Goal: Task Accomplishment & Management: Manage account settings

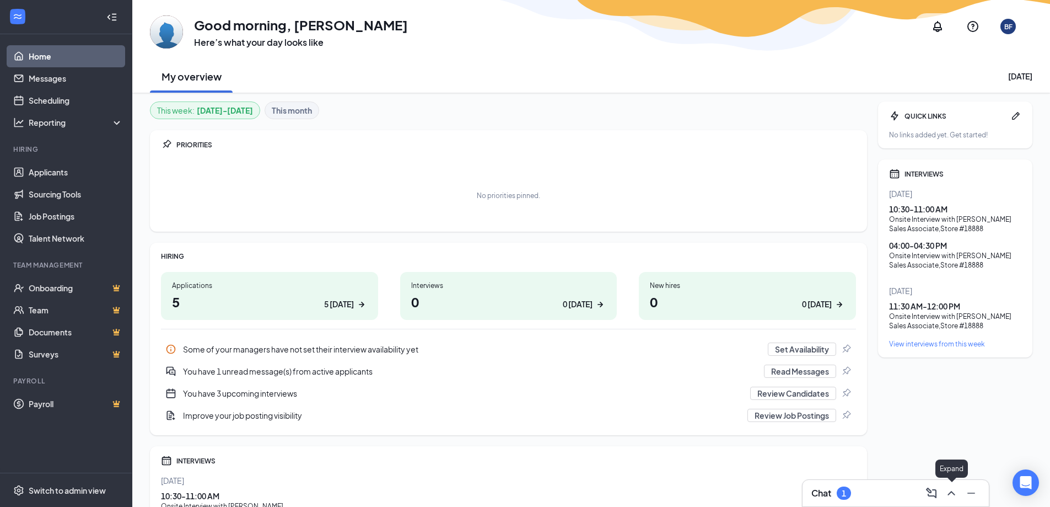
click at [951, 494] on icon "ChevronUp" at bounding box center [951, 492] width 13 height 13
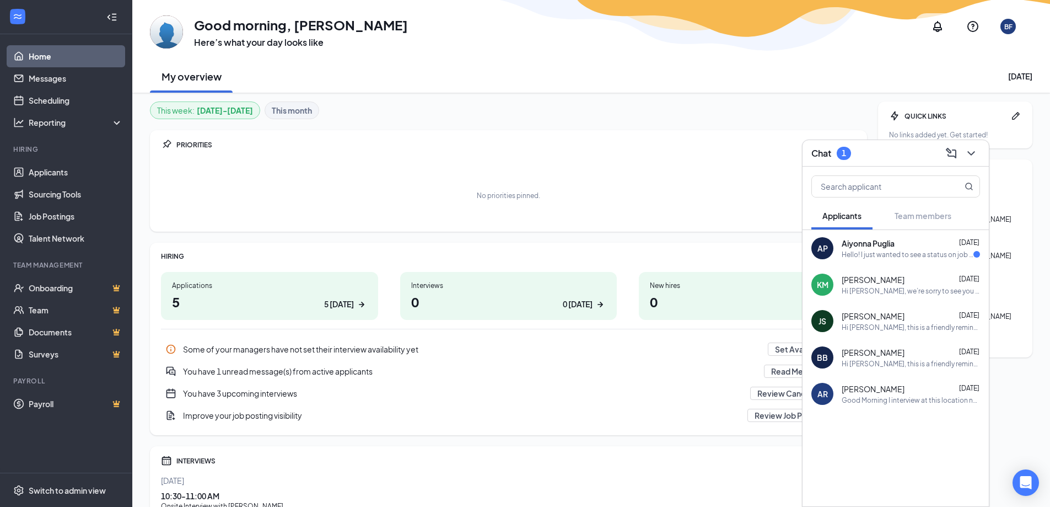
click at [876, 251] on div "Hello! I just wanted to see a status on job application? If possible. Have a gr…" at bounding box center [908, 254] width 132 height 9
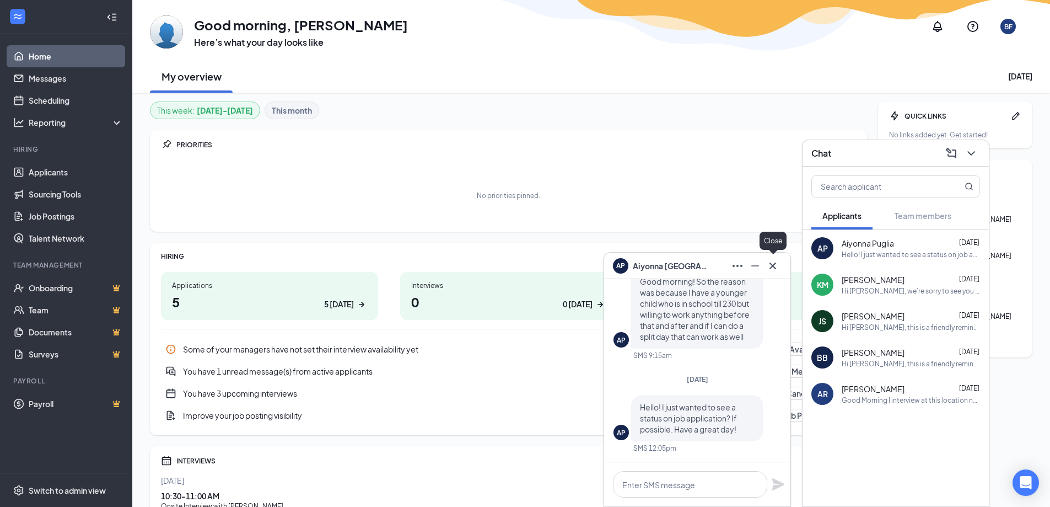
click at [775, 266] on icon "Cross" at bounding box center [772, 265] width 13 height 13
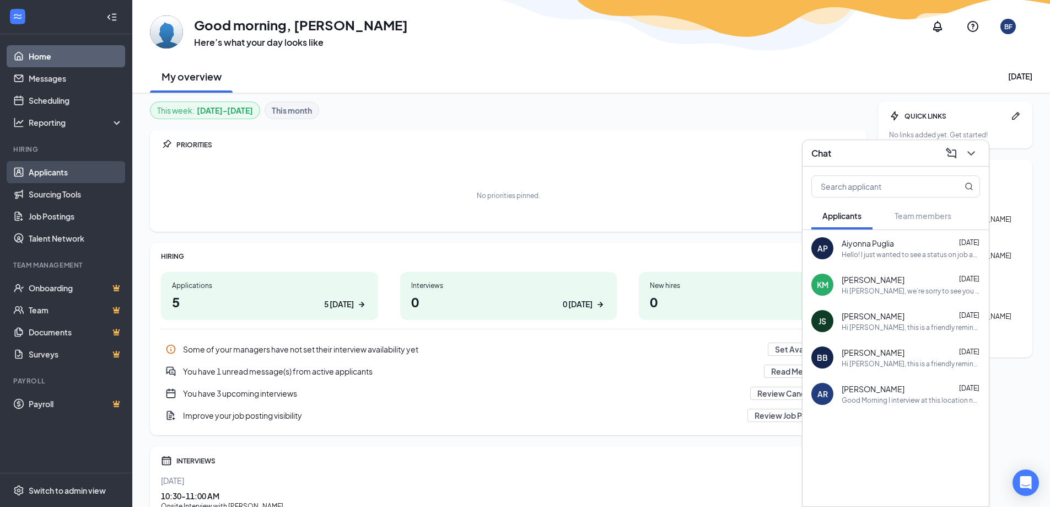
click at [36, 174] on link "Applicants" at bounding box center [76, 172] width 94 height 22
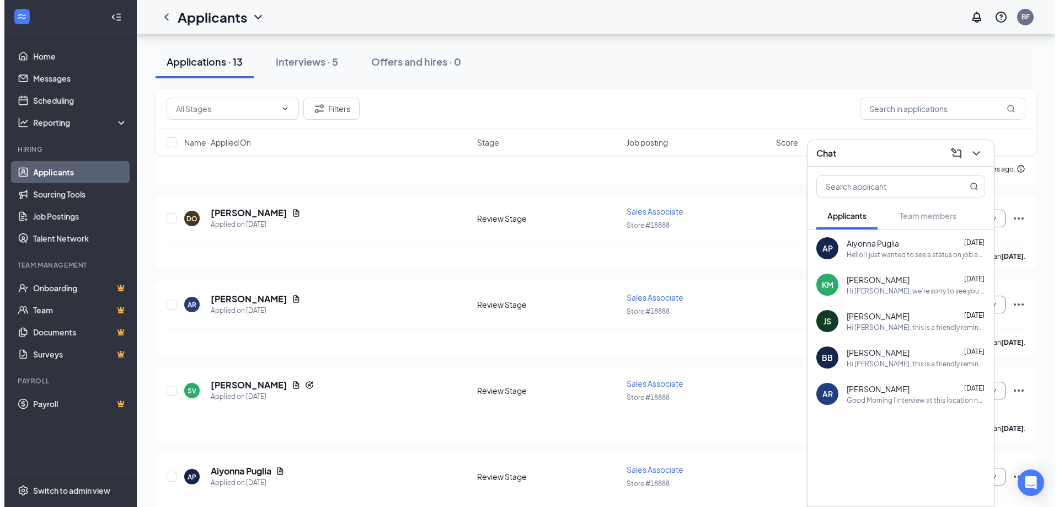
scroll to position [829, 0]
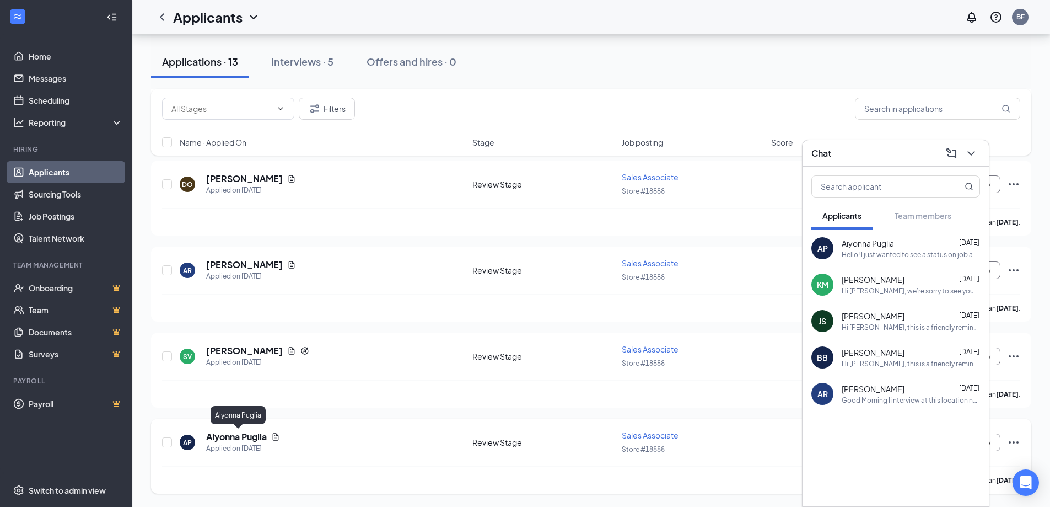
click at [245, 438] on h5 "Aiyonna Puglia" at bounding box center [236, 437] width 61 height 12
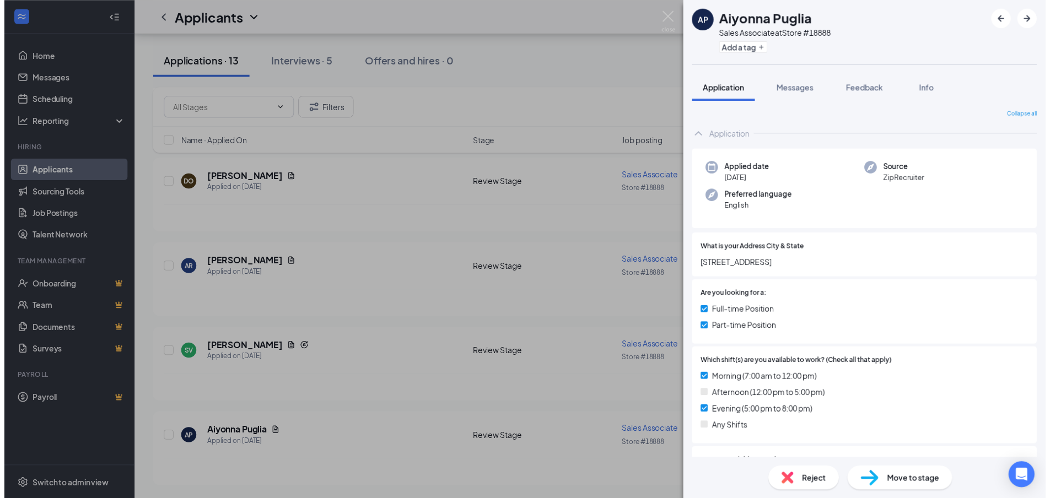
scroll to position [110, 0]
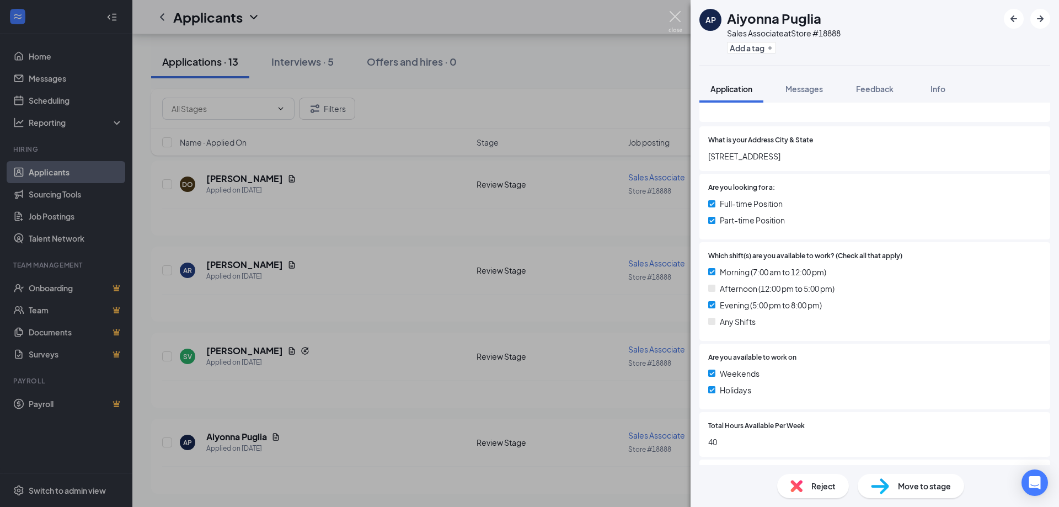
click at [674, 13] on img at bounding box center [675, 22] width 14 height 22
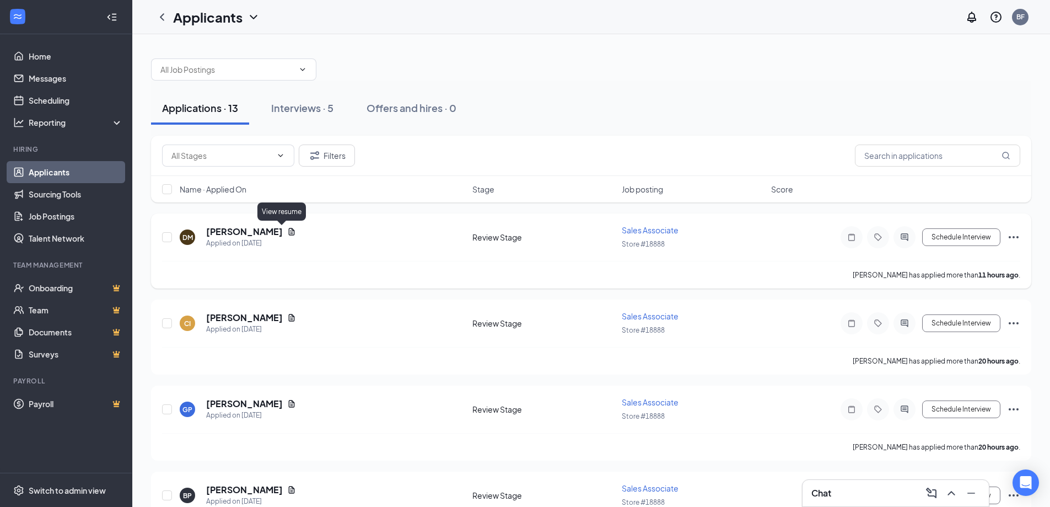
click at [287, 231] on icon "Document" at bounding box center [291, 231] width 9 height 9
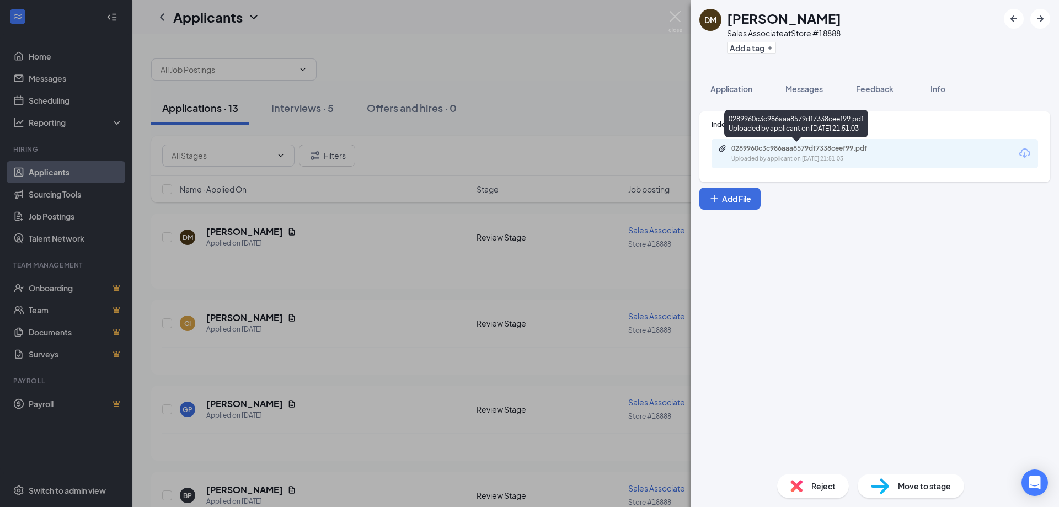
click at [738, 150] on div "0289960c3c986aaa8579df7338ceef99.pdf" at bounding box center [808, 148] width 154 height 9
click at [742, 88] on span "Application" at bounding box center [731, 89] width 42 height 10
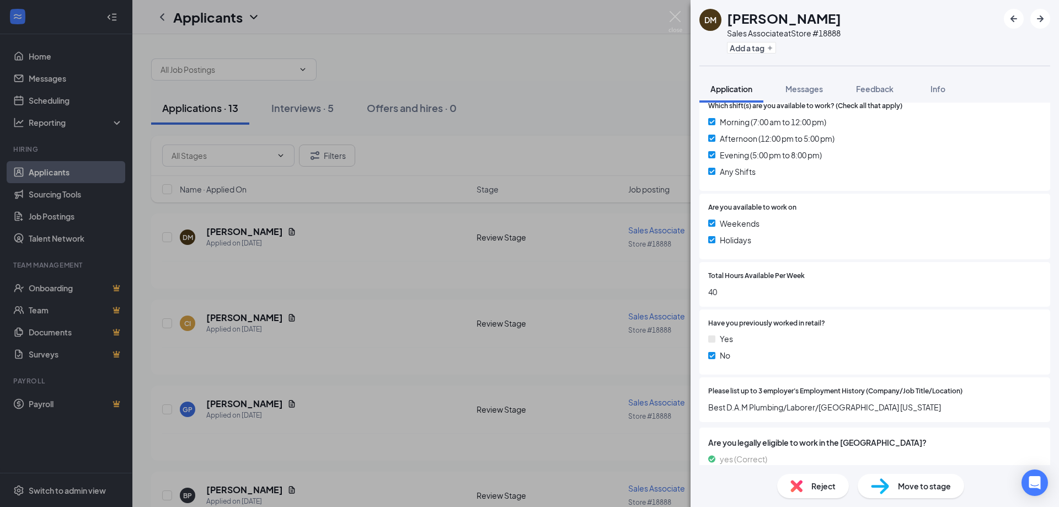
scroll to position [276, 0]
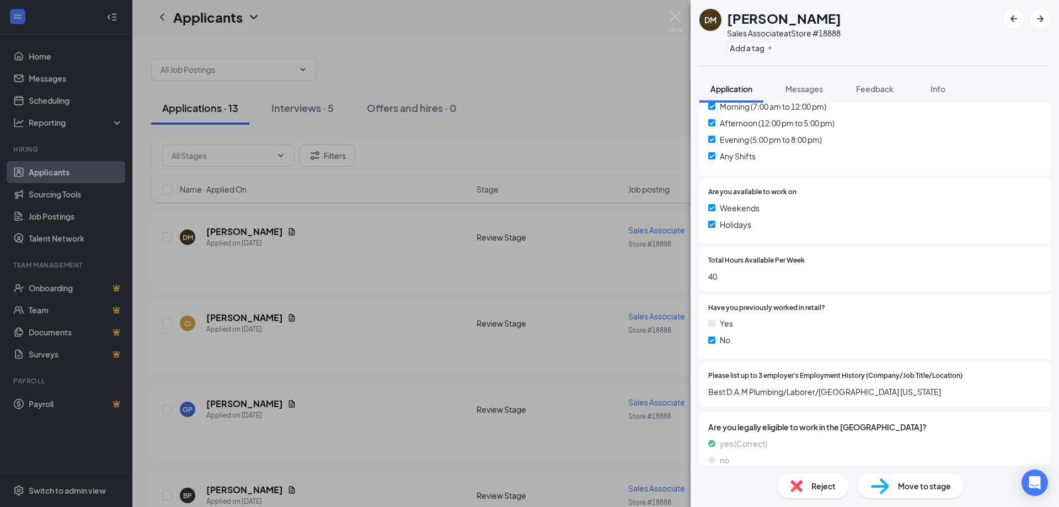
click at [812, 487] on span "Reject" at bounding box center [823, 486] width 24 height 12
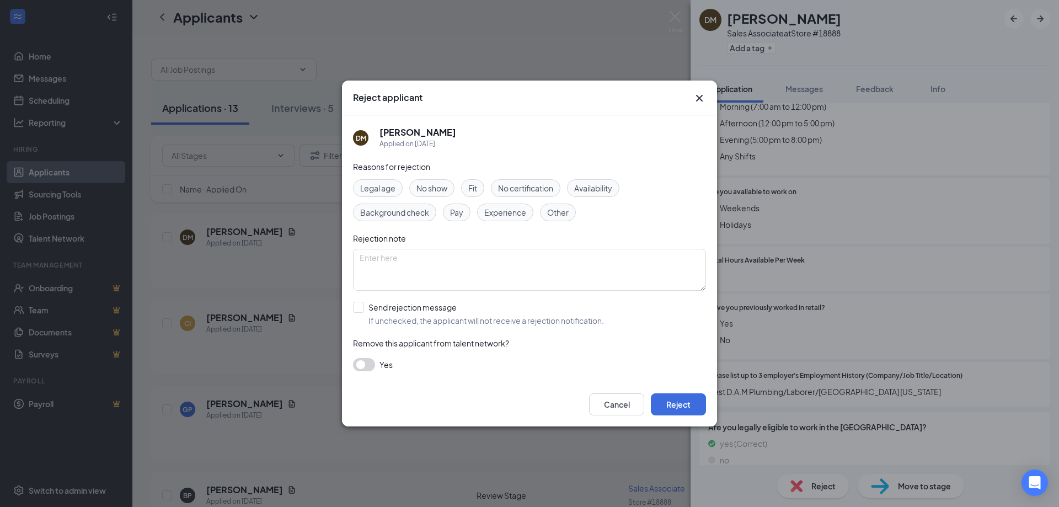
click at [588, 182] on span "Availability" at bounding box center [593, 188] width 38 height 12
click at [696, 407] on button "Reject" at bounding box center [678, 404] width 55 height 22
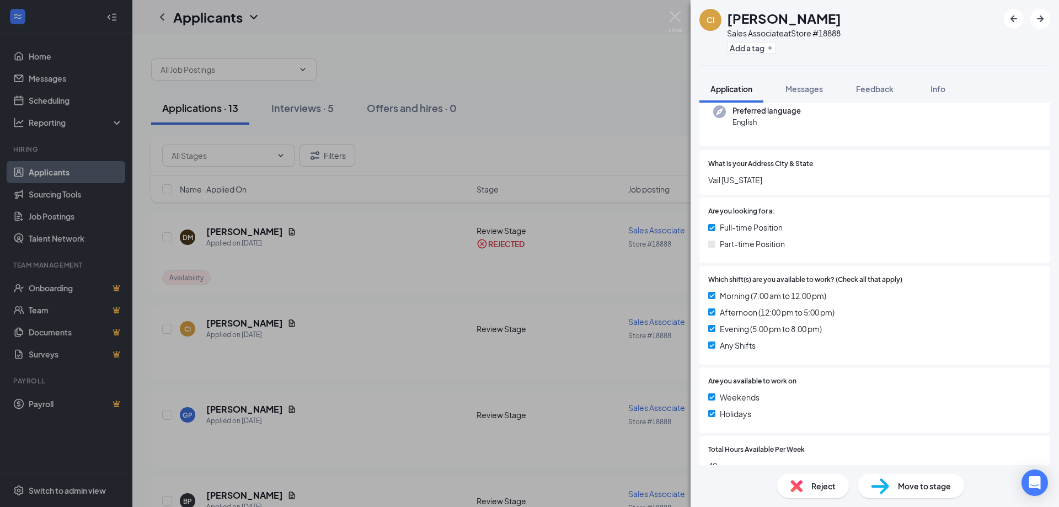
scroll to position [110, 0]
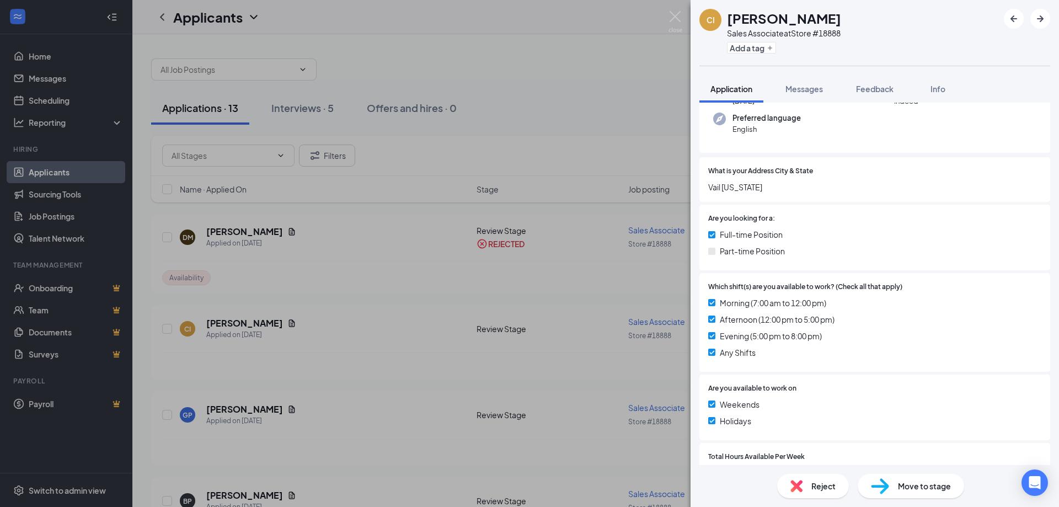
click at [282, 230] on div "CI [PERSON_NAME] Sales Associate at Store #18888 Add a tag Application Messages…" at bounding box center [529, 253] width 1059 height 507
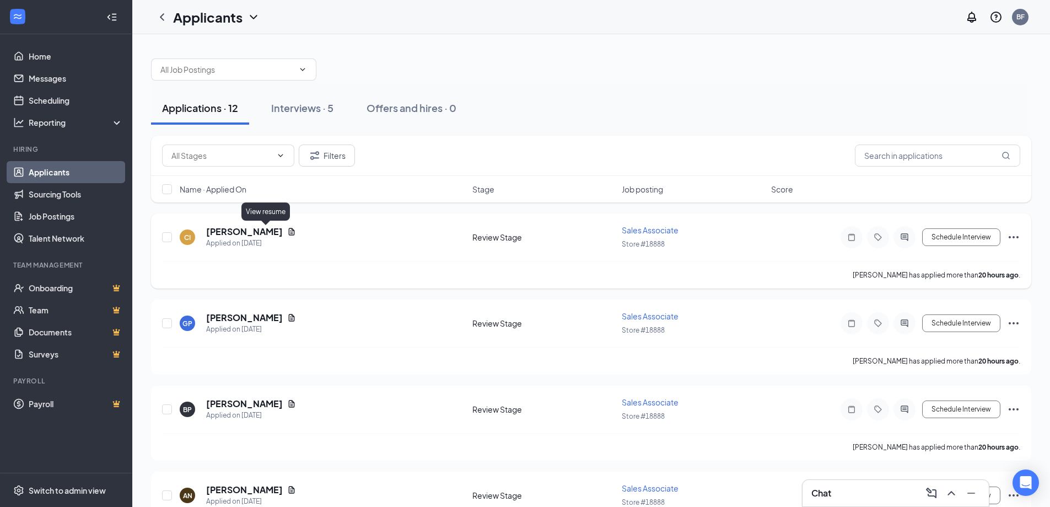
click at [289, 232] on icon "Document" at bounding box center [292, 231] width 6 height 7
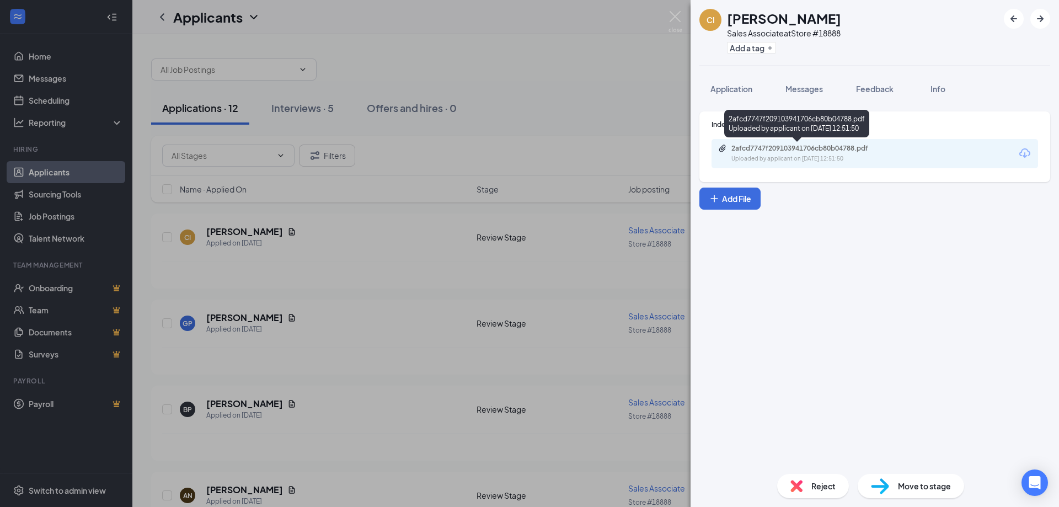
click at [789, 147] on div "2afcd7747f209103941706cb80b04788.pdf" at bounding box center [808, 148] width 154 height 9
click at [1038, 19] on icon "ArrowRight" at bounding box center [1040, 18] width 7 height 7
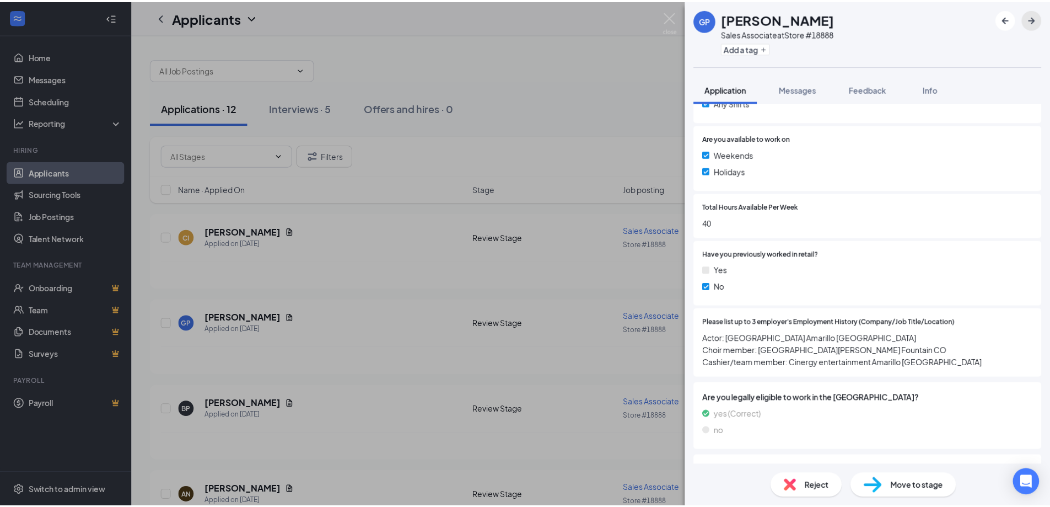
scroll to position [331, 0]
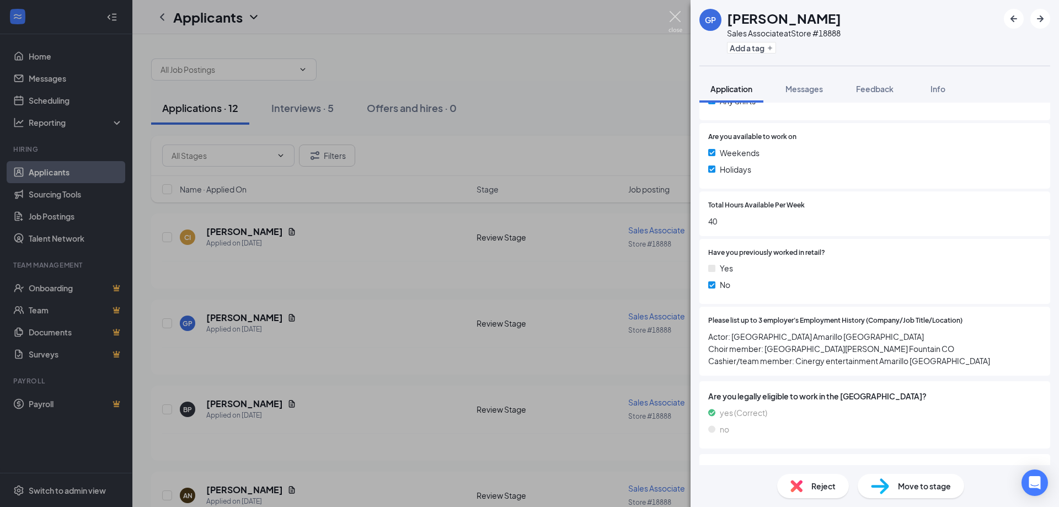
click at [676, 16] on img at bounding box center [675, 22] width 14 height 22
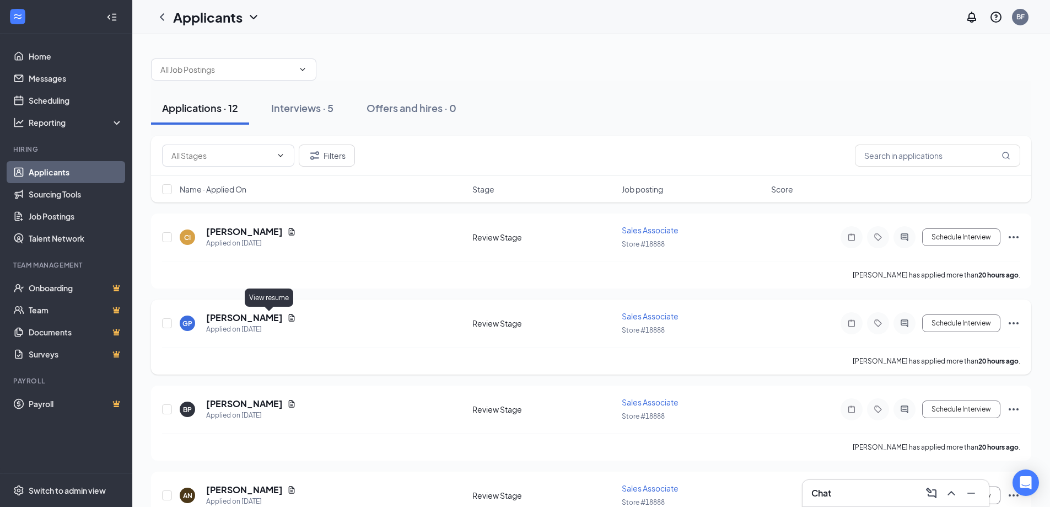
click at [289, 321] on icon "Document" at bounding box center [292, 317] width 6 height 7
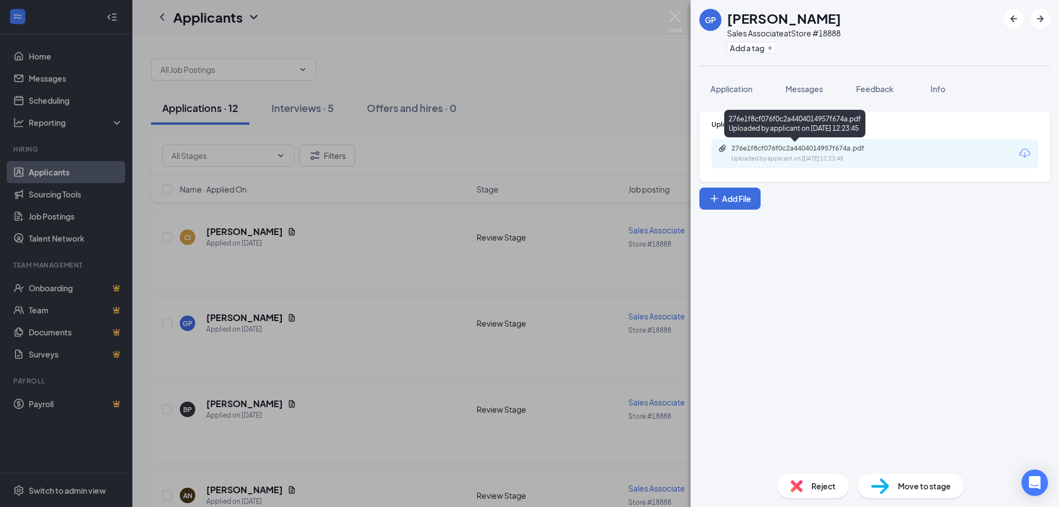
click at [770, 153] on div "276e1f8cf076f0c2a4404014957f674a.pdf Uploaded by applicant on [DATE] 12:23:45" at bounding box center [807, 153] width 179 height 19
click at [675, 17] on img at bounding box center [675, 22] width 14 height 22
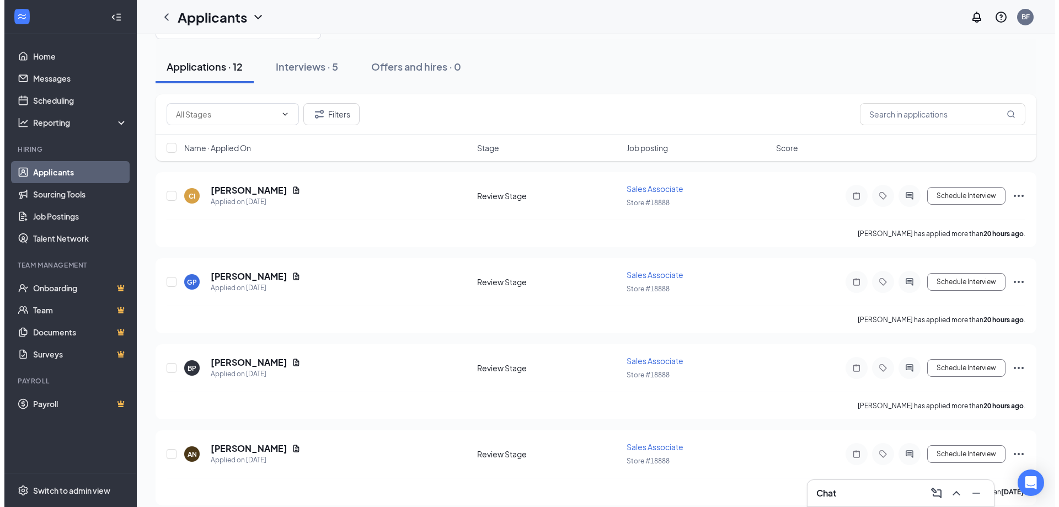
scroll to position [110, 0]
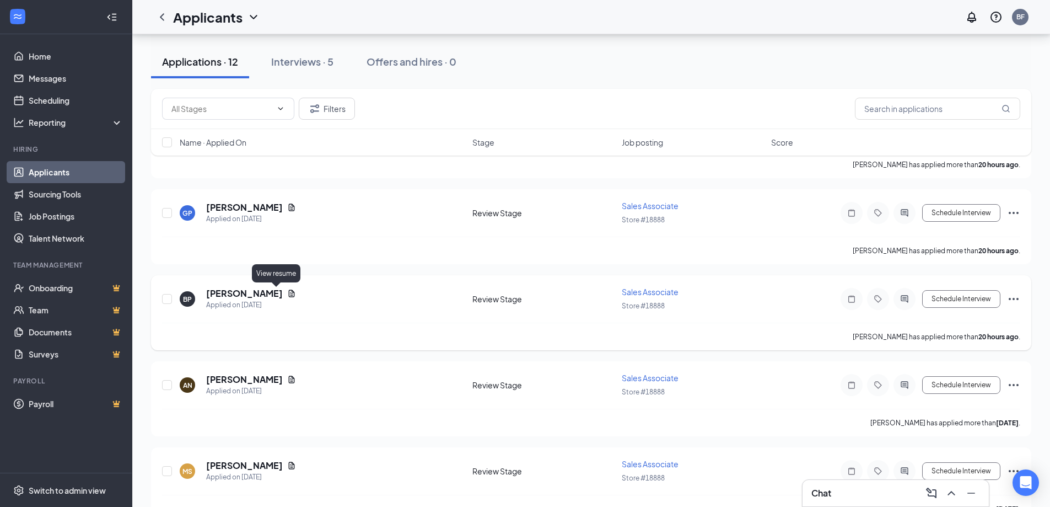
click at [289, 294] on icon "Document" at bounding box center [292, 292] width 6 height 7
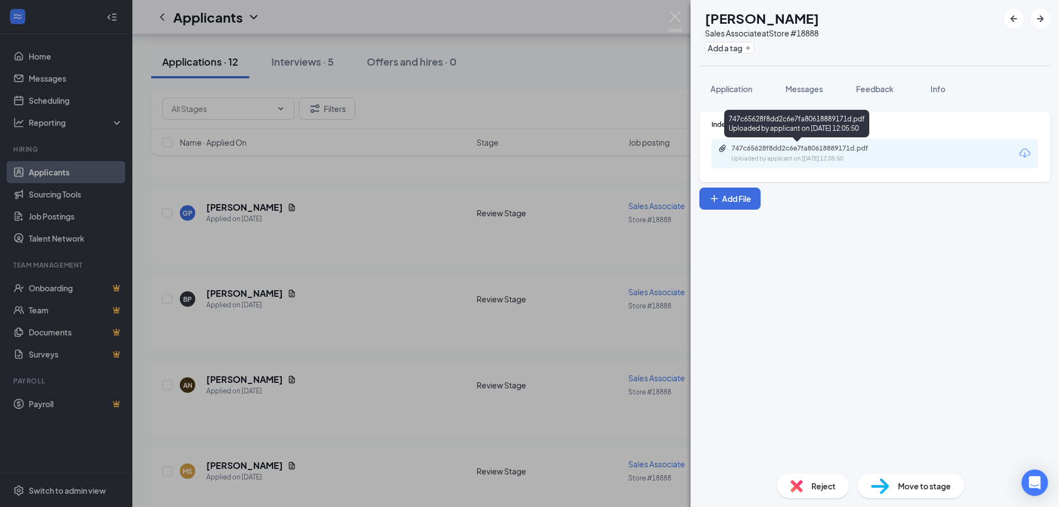
click at [766, 156] on div "Uploaded by applicant on [DATE] 12:05:50" at bounding box center [813, 158] width 165 height 9
click at [733, 94] on button "Application" at bounding box center [731, 89] width 64 height 28
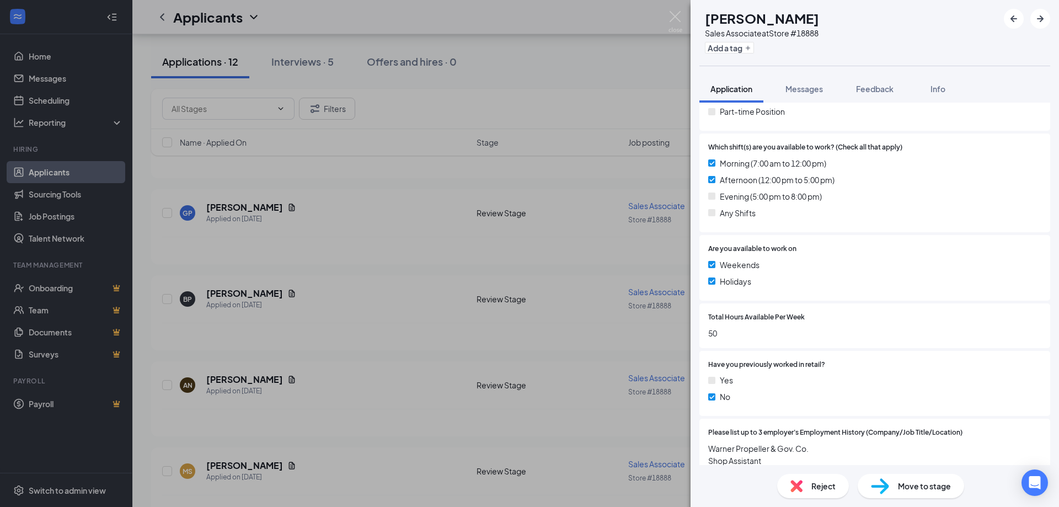
scroll to position [221, 0]
click at [817, 487] on span "Reject" at bounding box center [823, 486] width 24 height 12
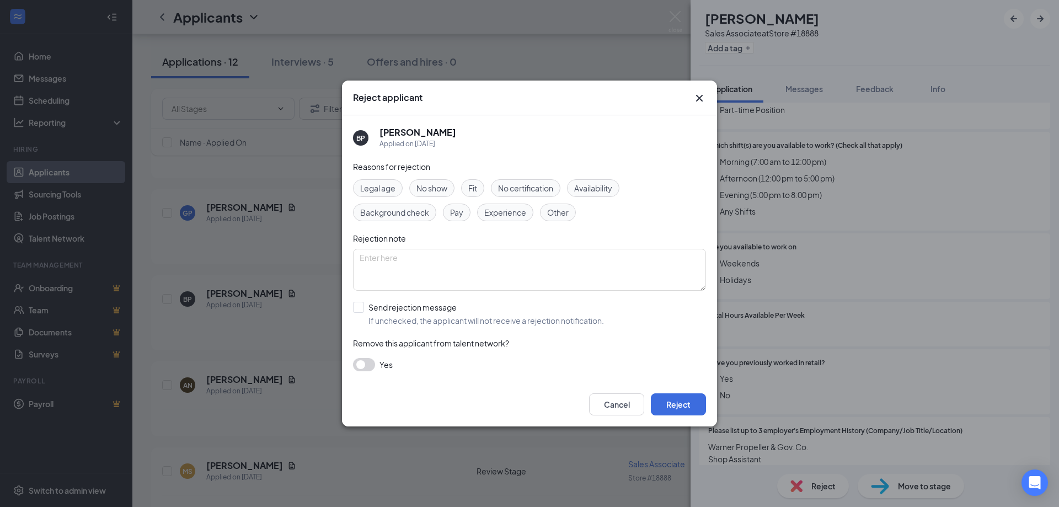
click at [593, 186] on span "Availability" at bounding box center [593, 188] width 38 height 12
click at [669, 410] on button "Reject" at bounding box center [678, 404] width 55 height 22
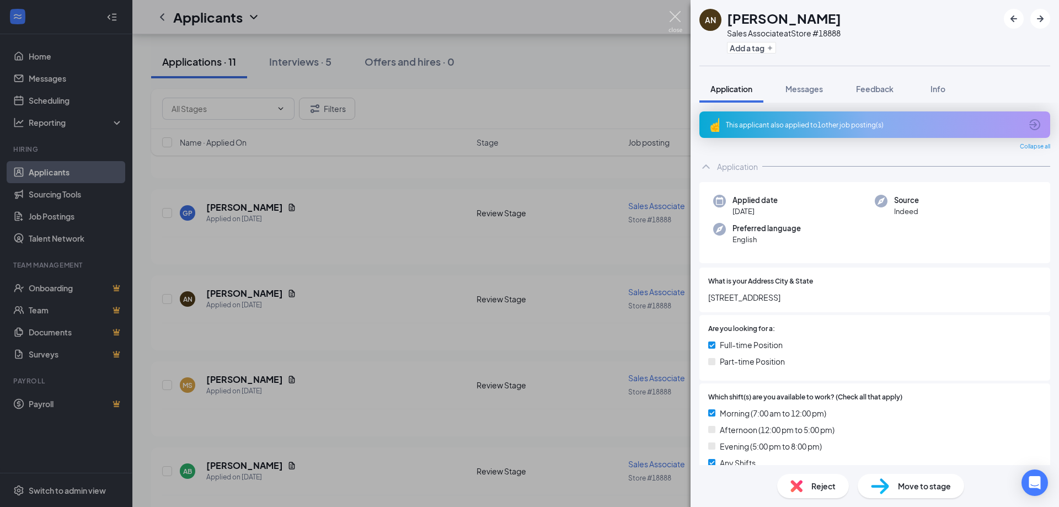
click at [675, 17] on img at bounding box center [675, 22] width 14 height 22
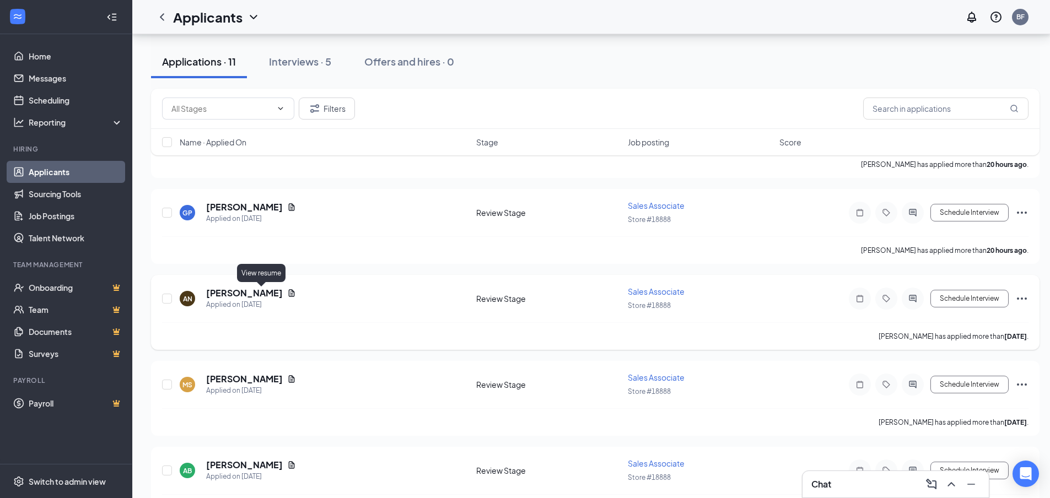
click at [289, 294] on icon "Document" at bounding box center [292, 292] width 6 height 7
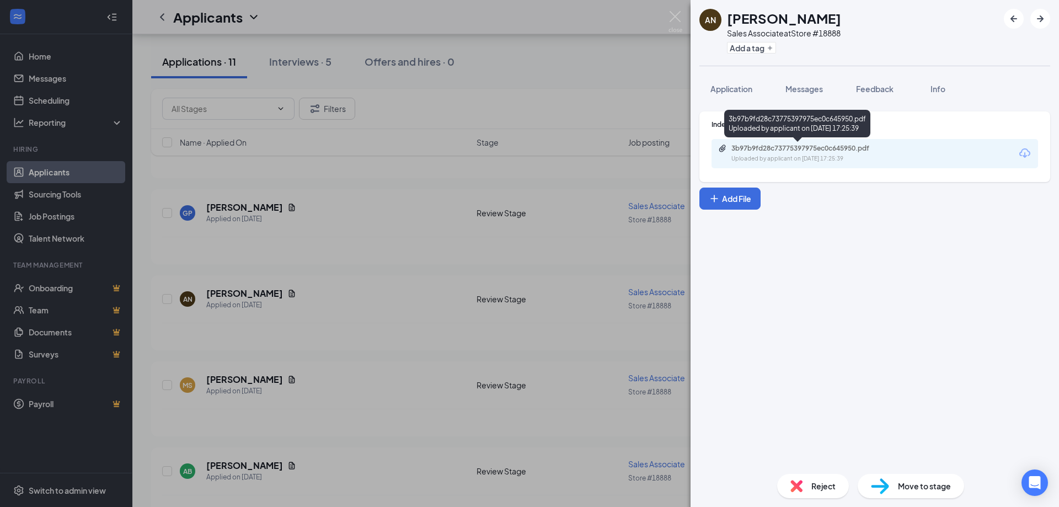
click at [769, 147] on div "3b97b9fd28c73775397975ec0c645950.pdf" at bounding box center [808, 148] width 154 height 9
click at [733, 87] on span "Application" at bounding box center [731, 89] width 42 height 10
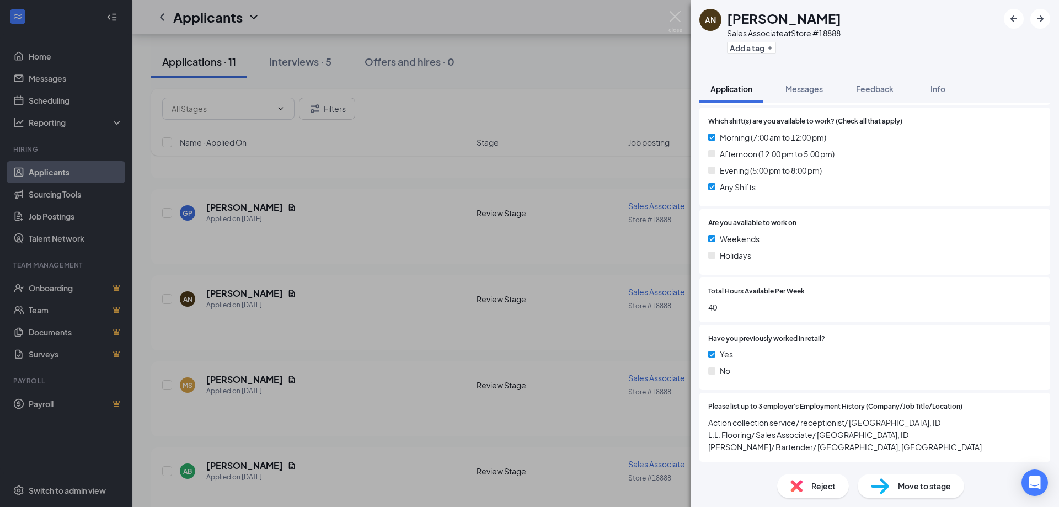
scroll to position [331, 0]
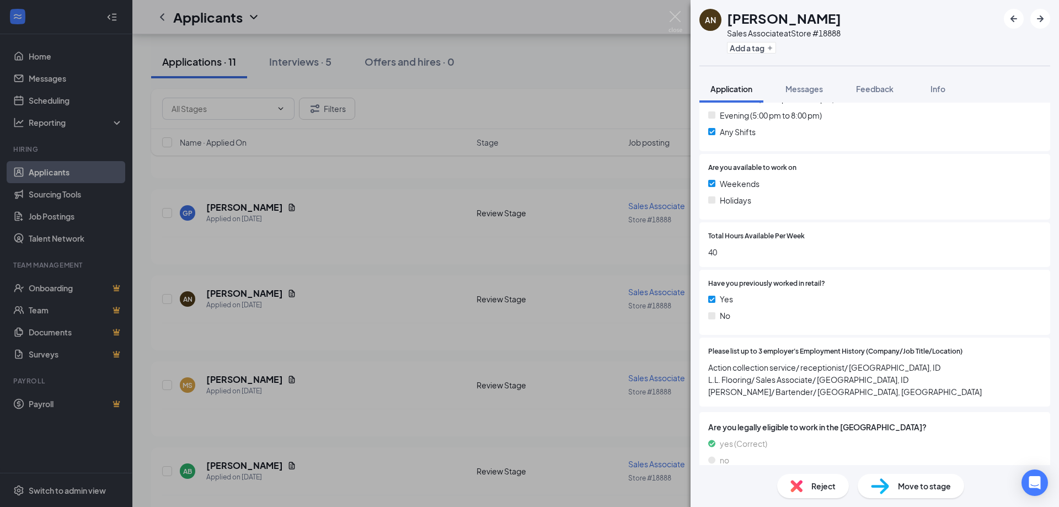
click at [826, 488] on span "Reject" at bounding box center [823, 486] width 24 height 12
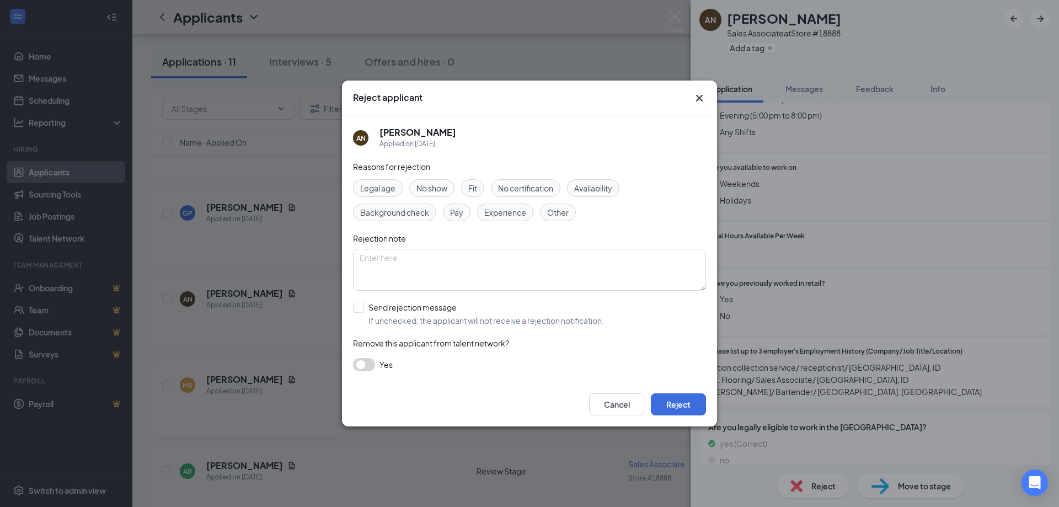
click at [591, 183] on span "Availability" at bounding box center [593, 188] width 38 height 12
click at [687, 408] on button "Reject" at bounding box center [678, 404] width 55 height 22
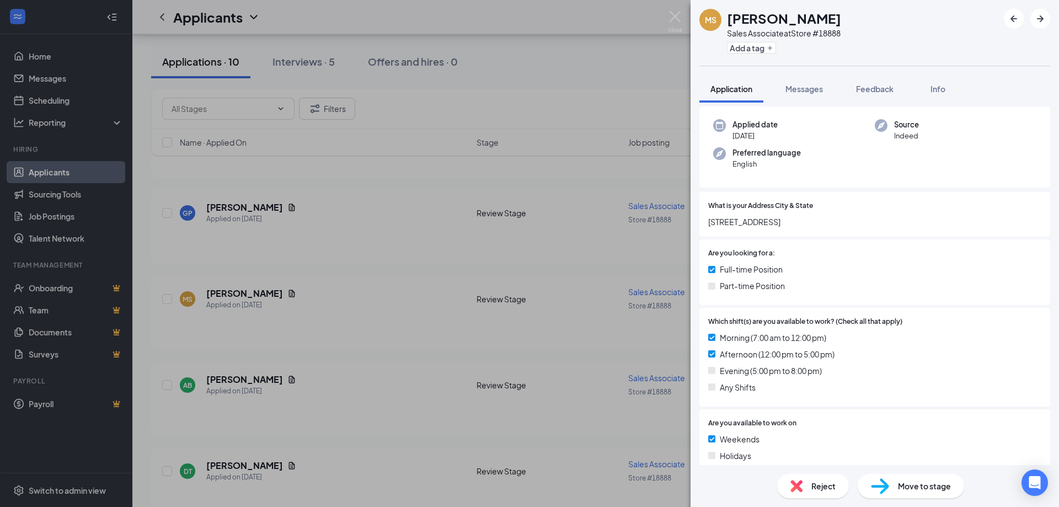
scroll to position [110, 0]
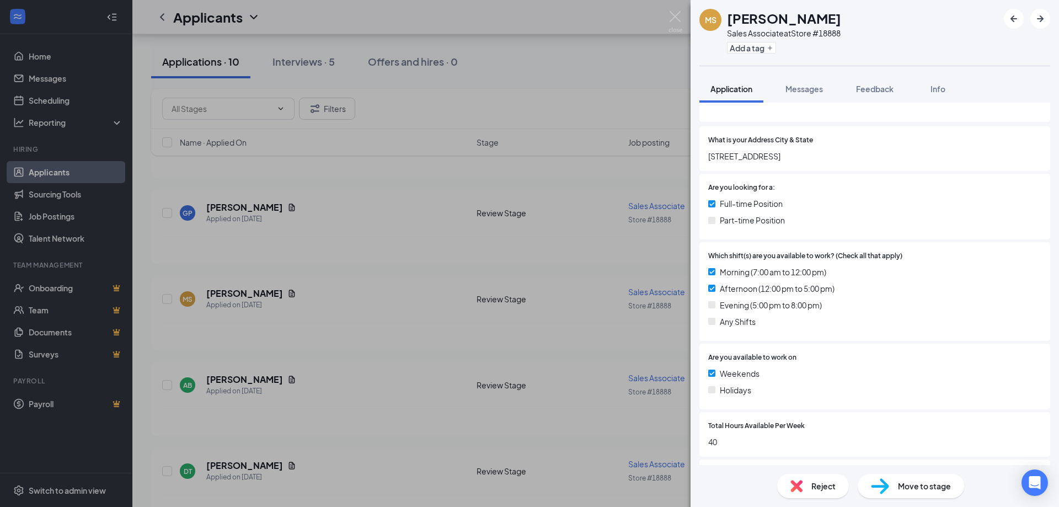
click at [825, 485] on span "Reject" at bounding box center [823, 486] width 24 height 12
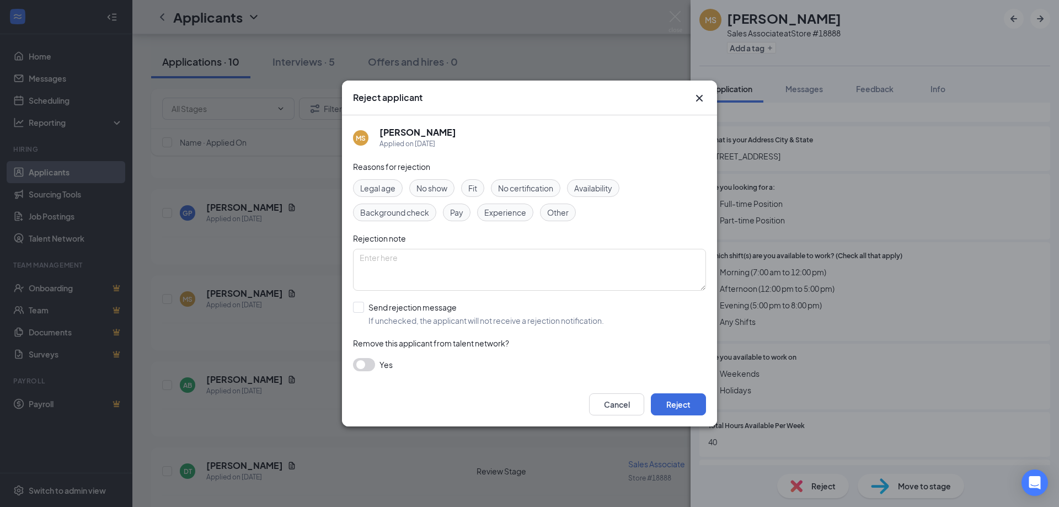
click at [589, 186] on span "Availability" at bounding box center [593, 188] width 38 height 12
click at [681, 408] on button "Reject" at bounding box center [678, 404] width 55 height 22
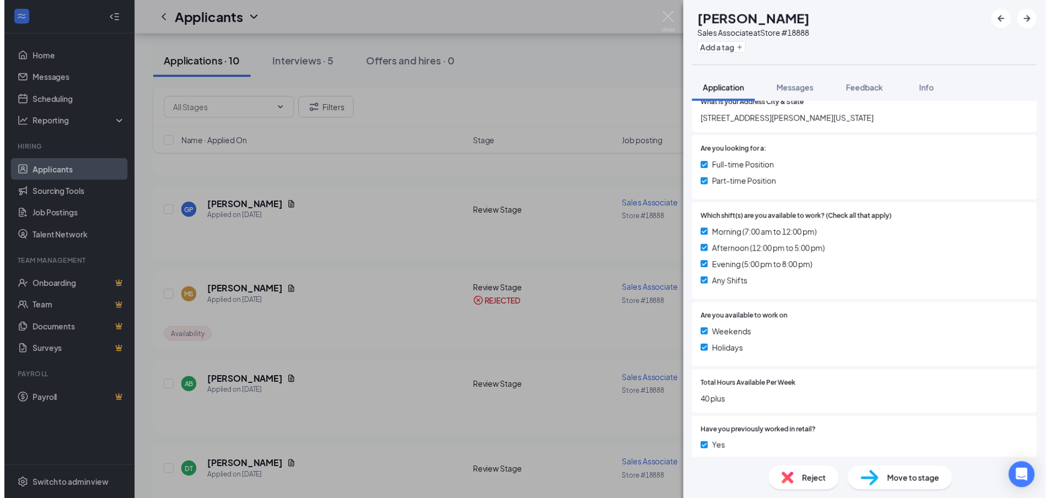
scroll to position [143, 0]
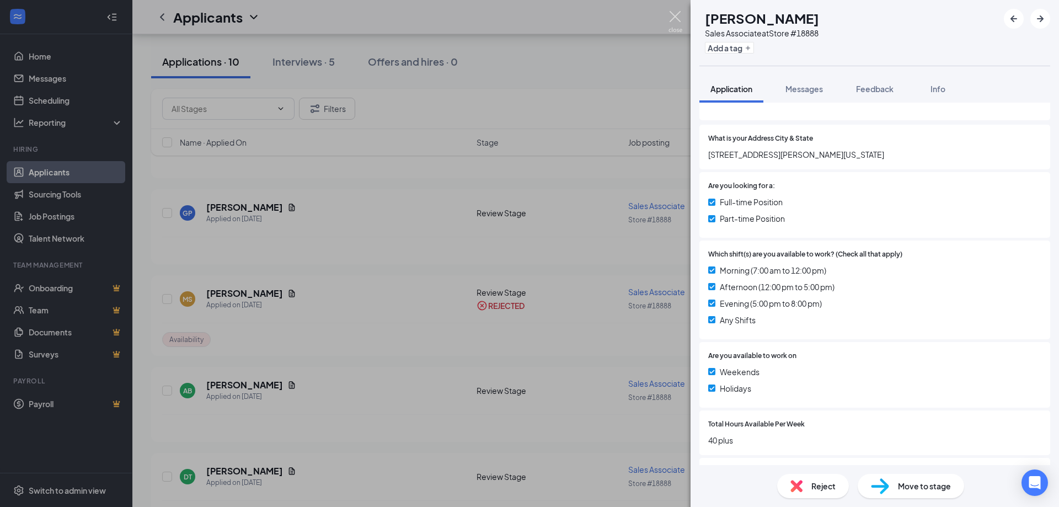
click at [680, 19] on img at bounding box center [675, 22] width 14 height 22
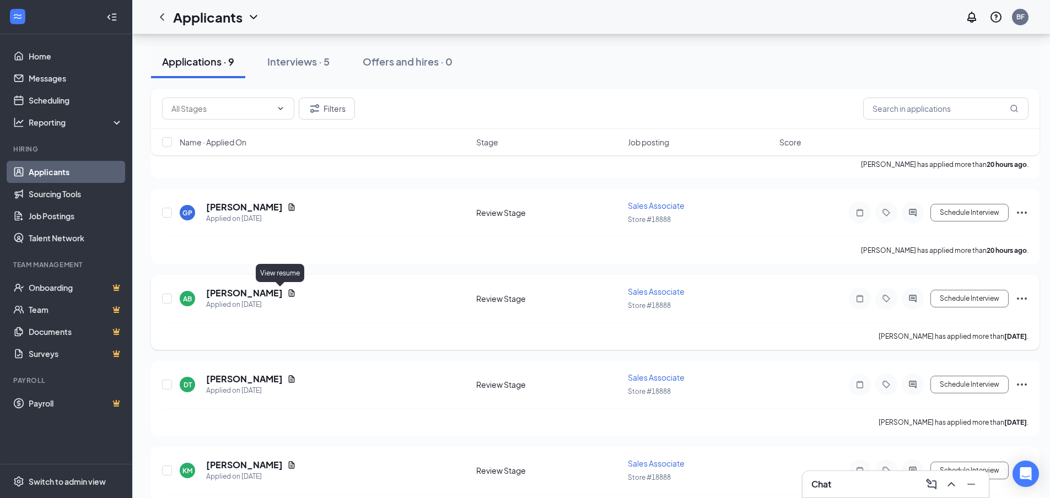
click at [289, 292] on icon "Document" at bounding box center [292, 292] width 6 height 7
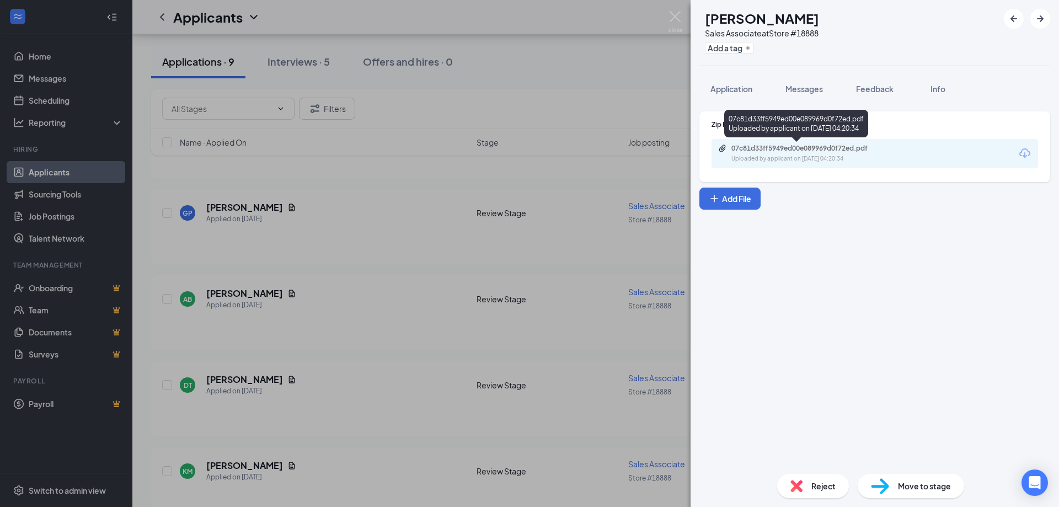
click at [766, 160] on div "Uploaded by applicant on [DATE] 04:20:34" at bounding box center [813, 158] width 165 height 9
click at [729, 79] on button "Application" at bounding box center [731, 89] width 64 height 28
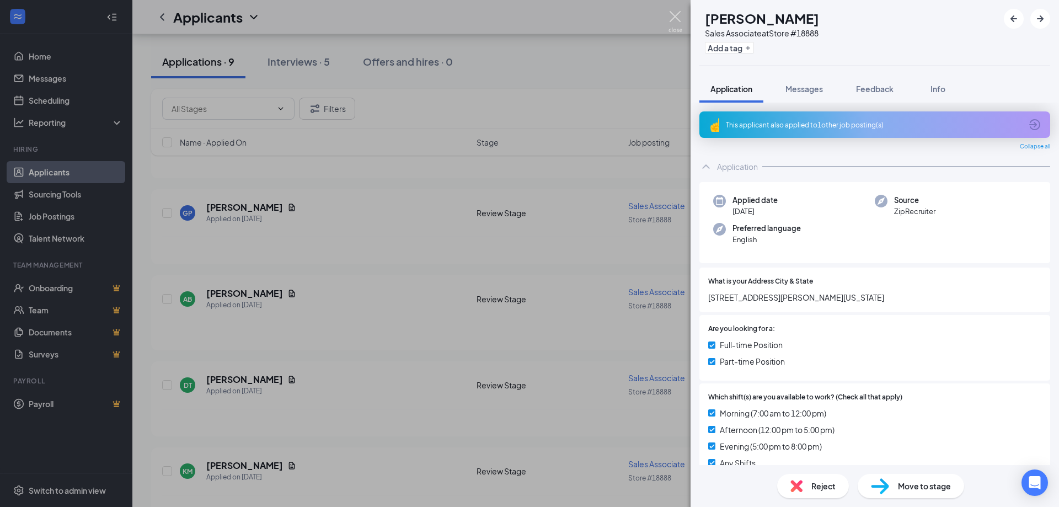
click at [677, 15] on img at bounding box center [675, 22] width 14 height 22
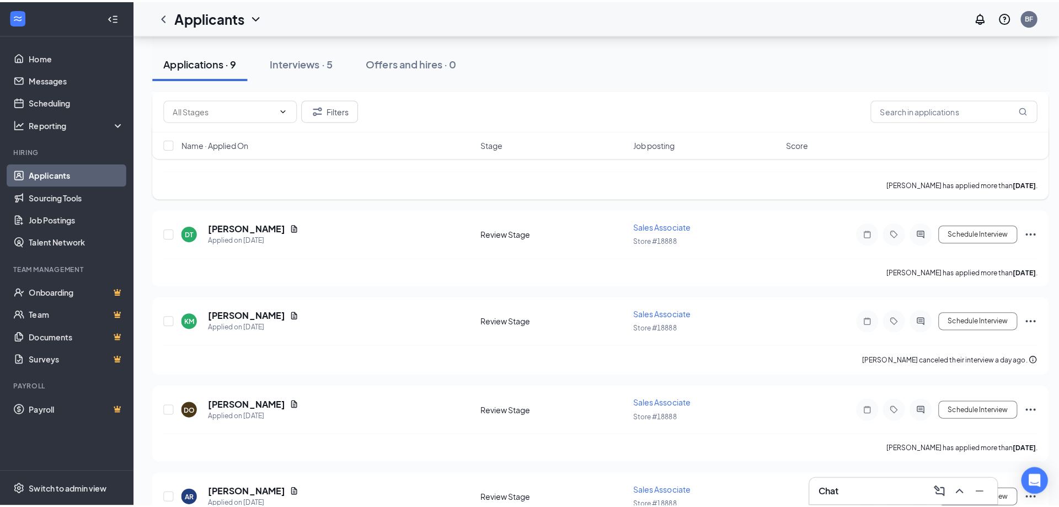
scroll to position [276, 0]
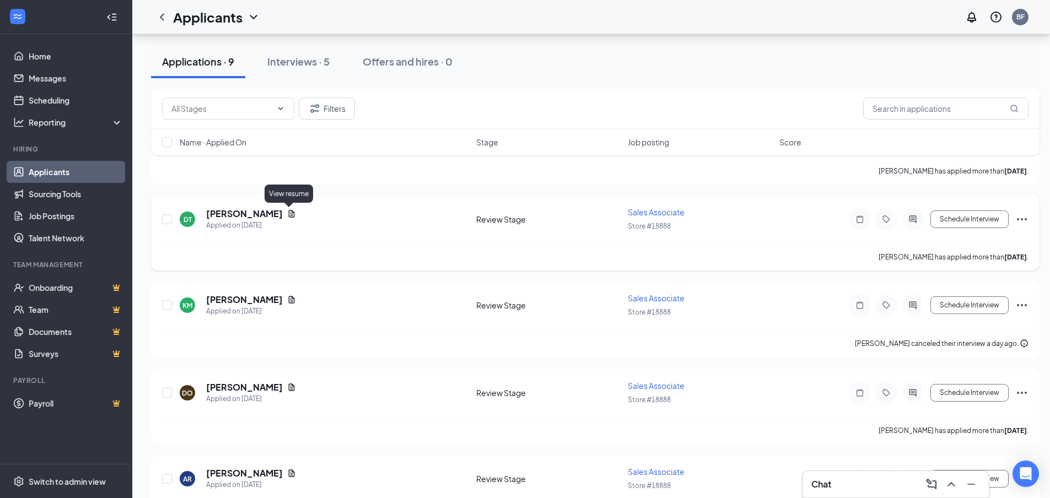
click at [289, 215] on icon "Document" at bounding box center [292, 213] width 6 height 7
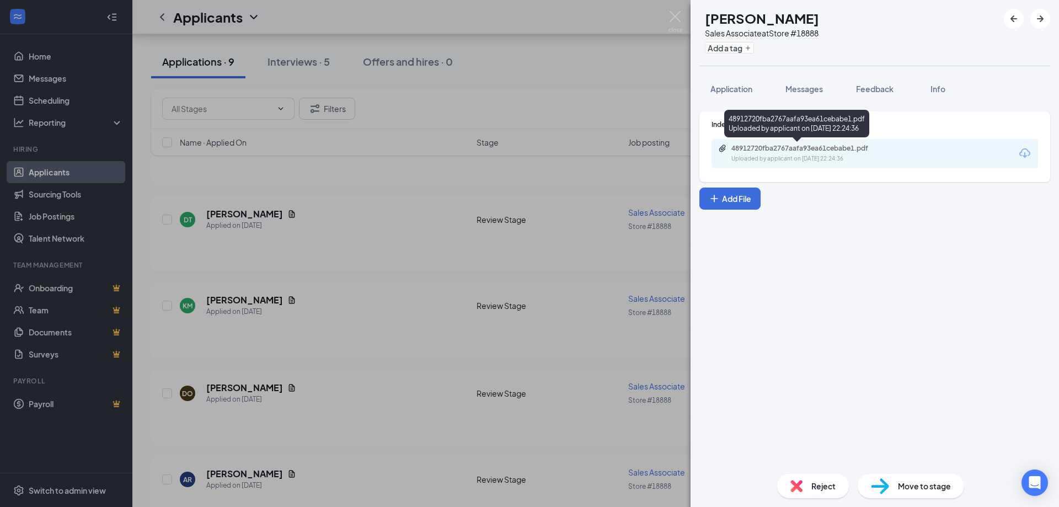
click at [757, 154] on div "Uploaded by applicant on [DATE] 22:24:36" at bounding box center [813, 158] width 165 height 9
click at [672, 17] on img at bounding box center [675, 22] width 14 height 22
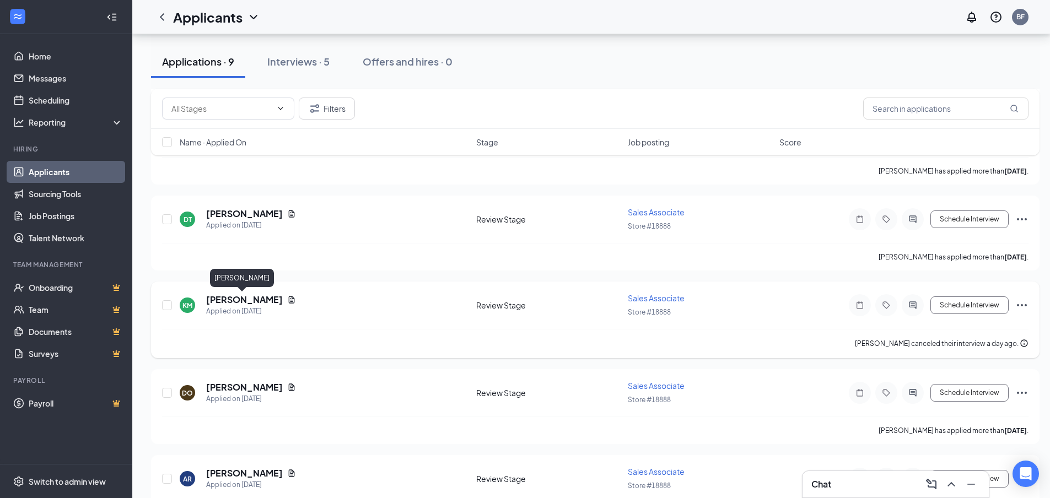
click at [249, 296] on h5 "[PERSON_NAME]" at bounding box center [244, 300] width 77 height 12
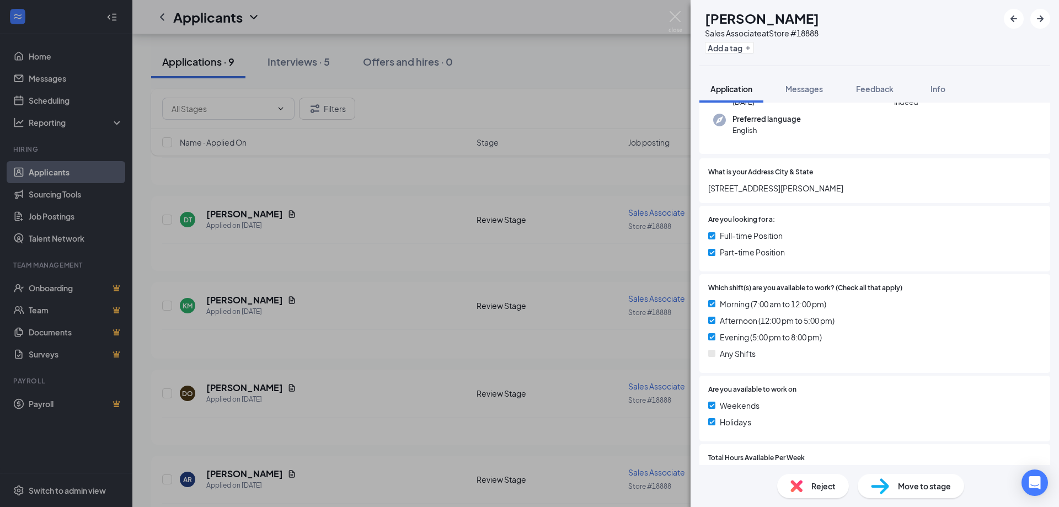
scroll to position [55, 0]
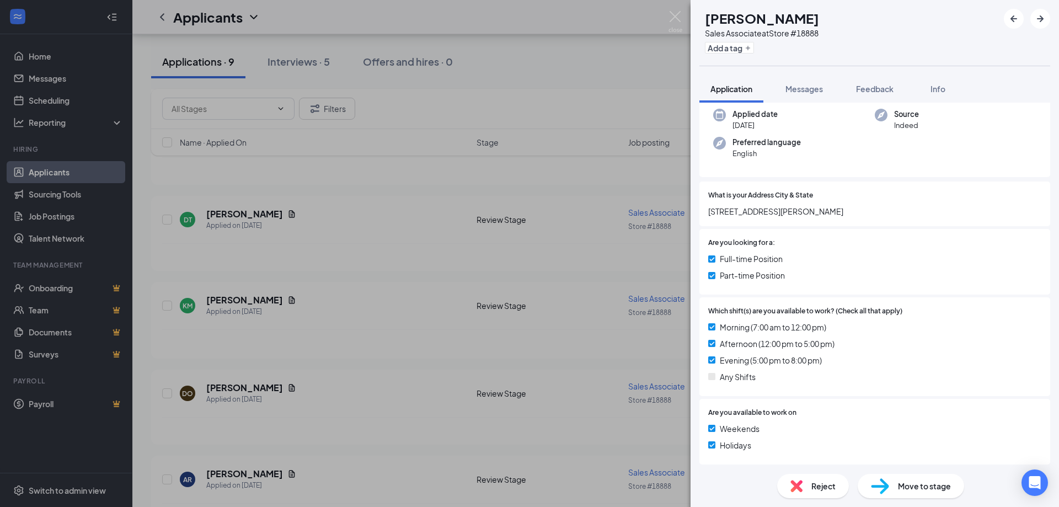
drag, startPoint x: 710, startPoint y: 212, endPoint x: 832, endPoint y: 211, distance: 122.4
click at [833, 211] on span "[STREET_ADDRESS][PERSON_NAME]" at bounding box center [874, 211] width 333 height 12
click at [804, 88] on span "Messages" at bounding box center [803, 89] width 37 height 10
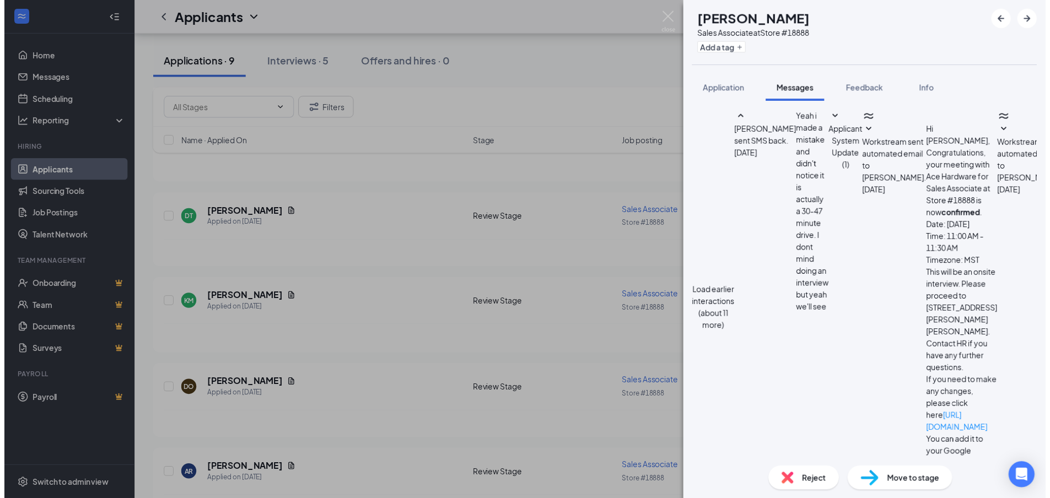
scroll to position [254, 0]
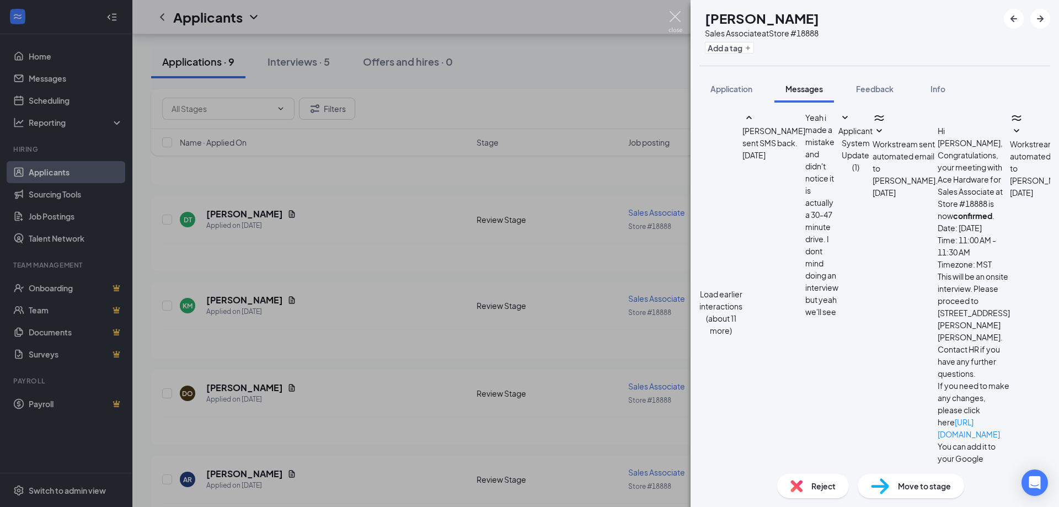
click at [676, 12] on img at bounding box center [675, 22] width 14 height 22
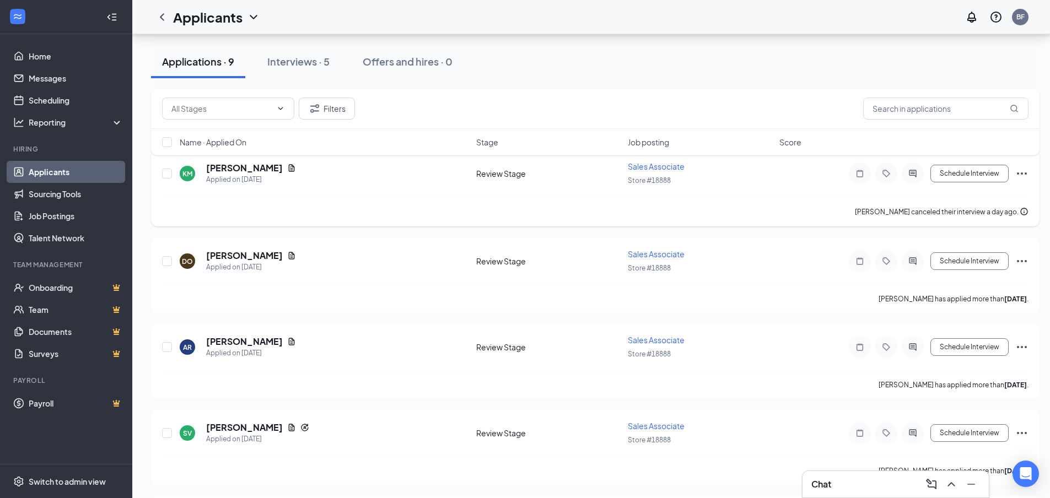
scroll to position [441, 0]
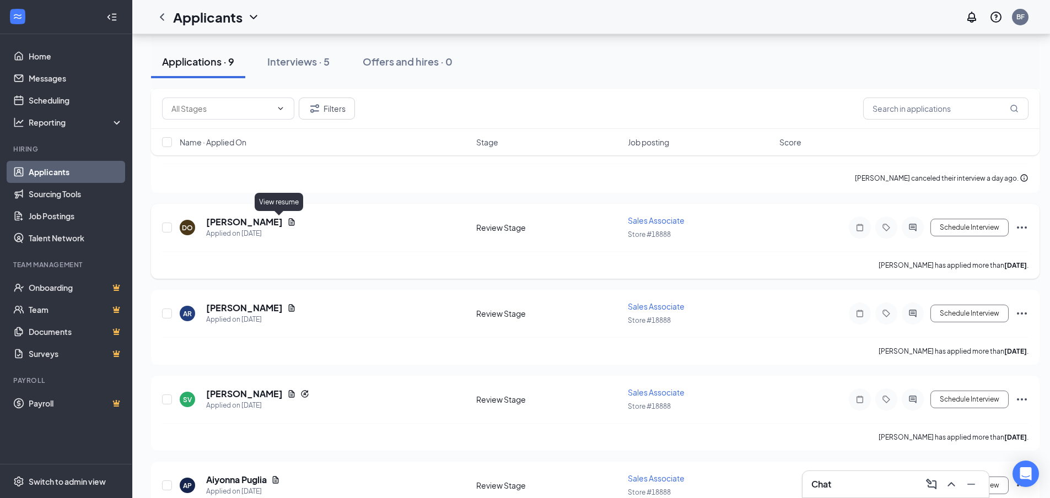
click at [289, 222] on icon "Document" at bounding box center [292, 221] width 6 height 7
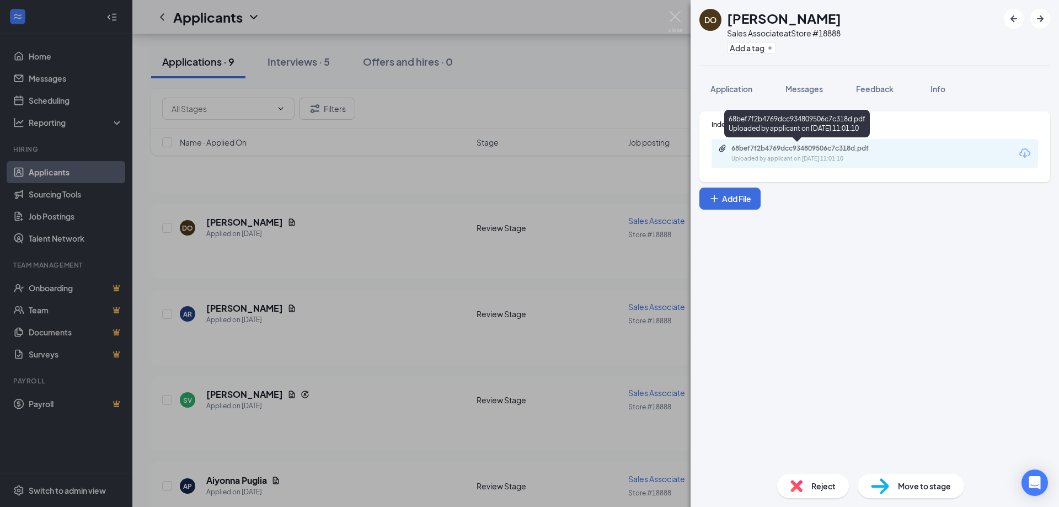
click at [731, 147] on div "68bef7f2b4769dcc934809506c7c318d.pdf" at bounding box center [807, 148] width 179 height 9
click at [673, 17] on img at bounding box center [675, 22] width 14 height 22
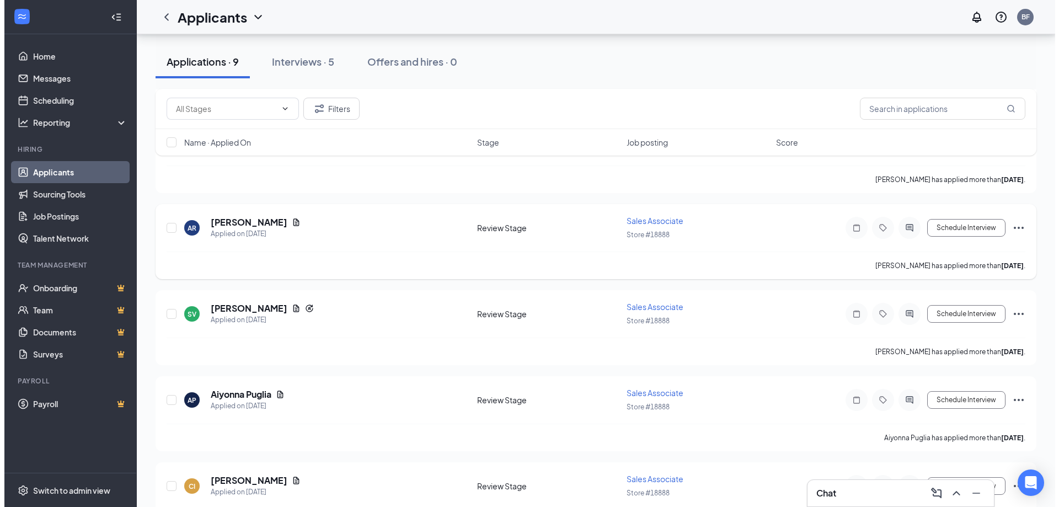
scroll to position [827, 0]
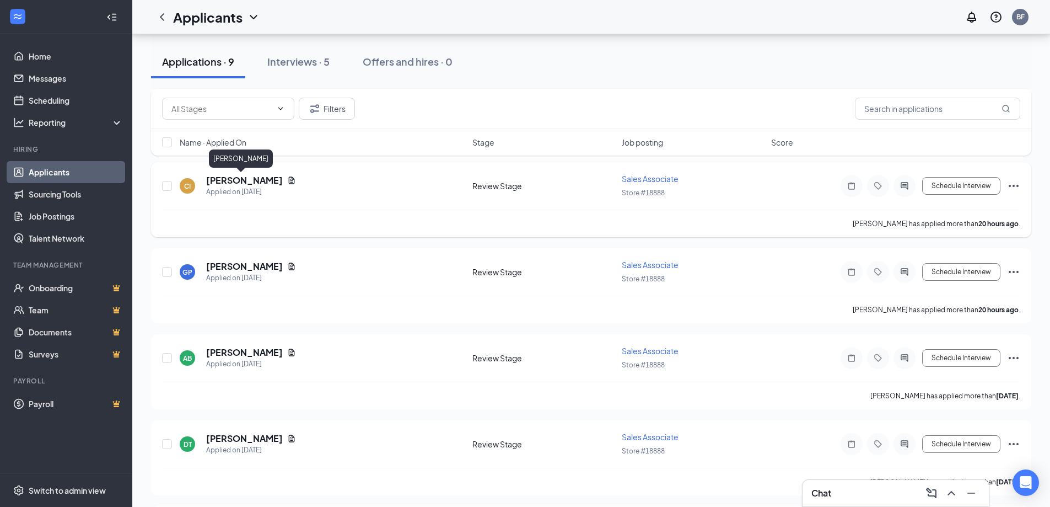
click at [240, 180] on h5 "[PERSON_NAME]" at bounding box center [244, 180] width 77 height 12
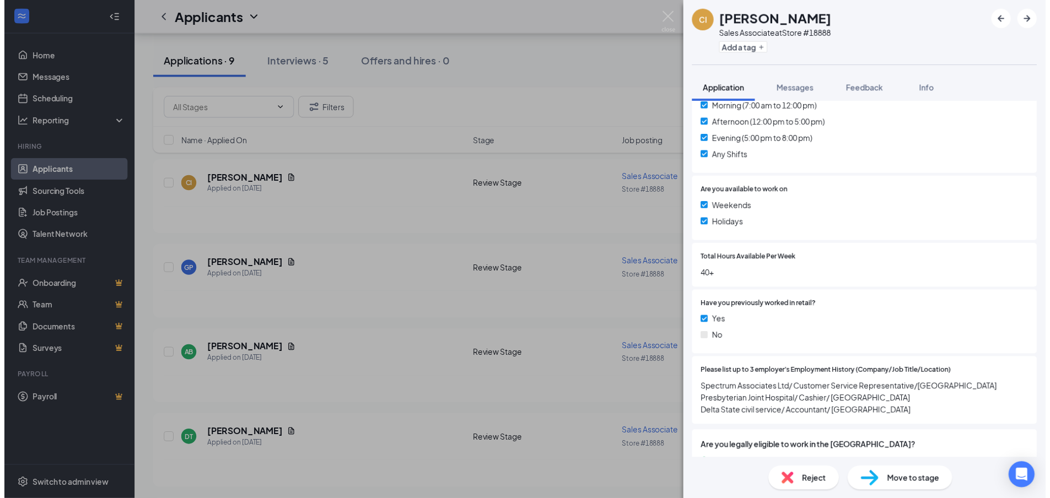
scroll to position [276, 0]
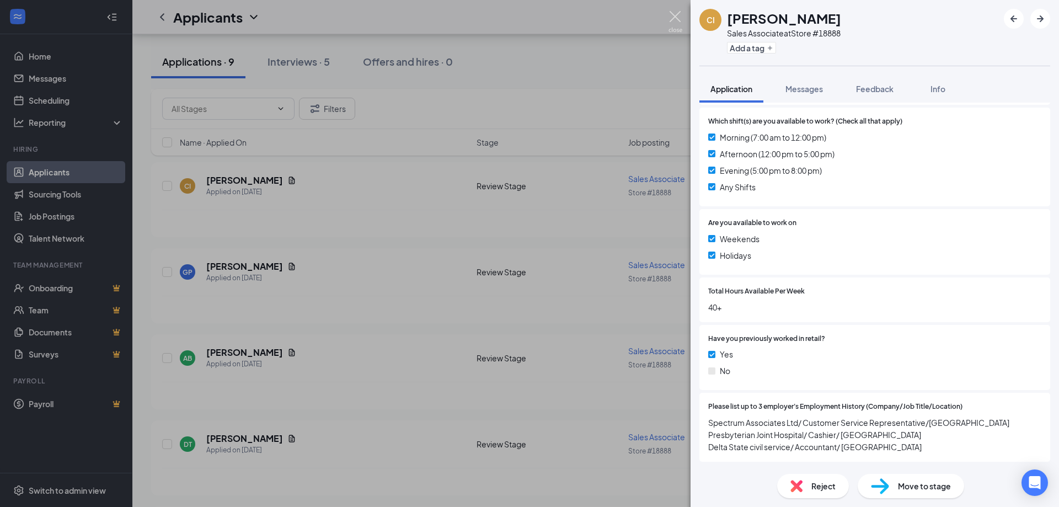
drag, startPoint x: 681, startPoint y: 15, endPoint x: 481, endPoint y: 85, distance: 211.5
click at [680, 15] on img at bounding box center [675, 22] width 14 height 22
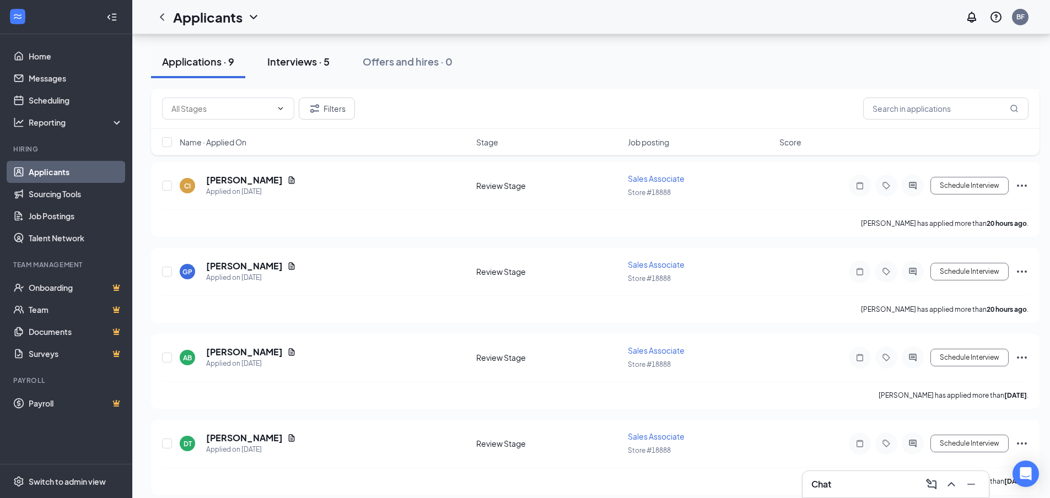
click at [294, 61] on div "Interviews · 5" at bounding box center [298, 62] width 62 height 14
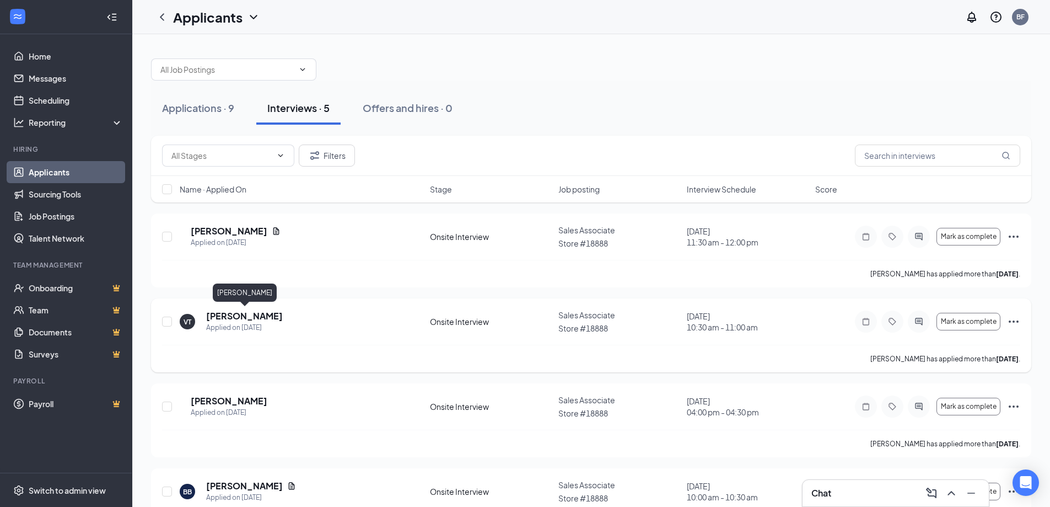
click at [256, 315] on h5 "[PERSON_NAME]" at bounding box center [244, 316] width 77 height 12
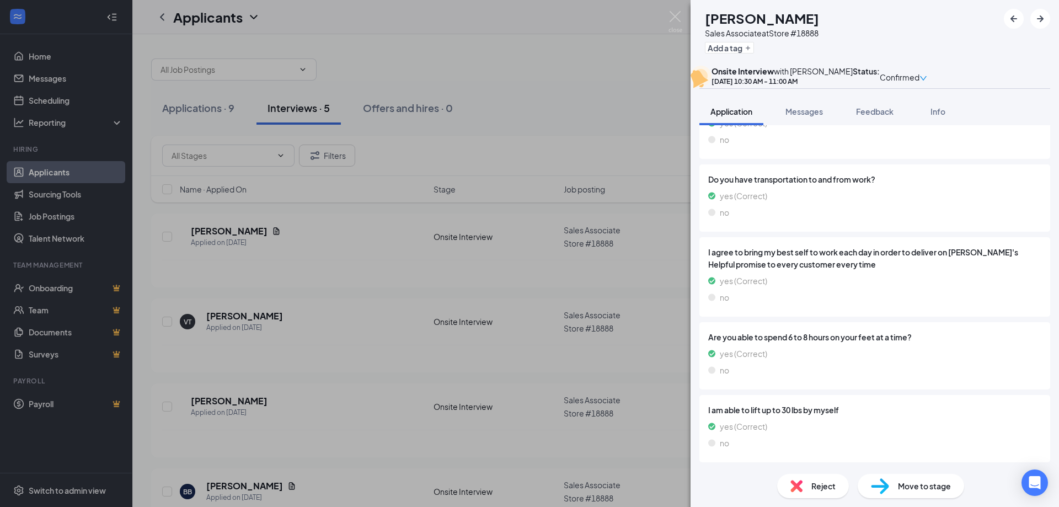
scroll to position [663, 0]
click at [675, 17] on img at bounding box center [675, 22] width 14 height 22
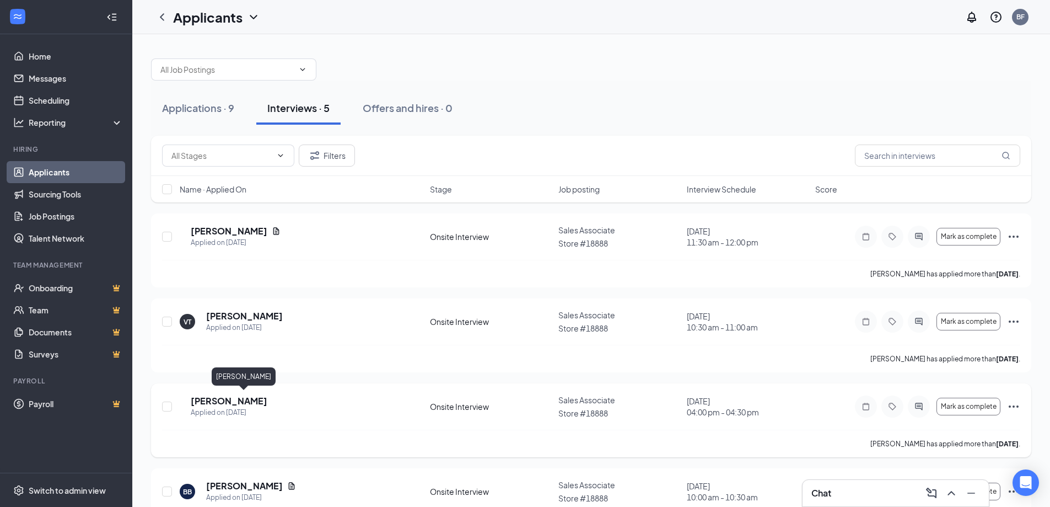
click at [267, 397] on h5 "[PERSON_NAME]" at bounding box center [229, 401] width 77 height 12
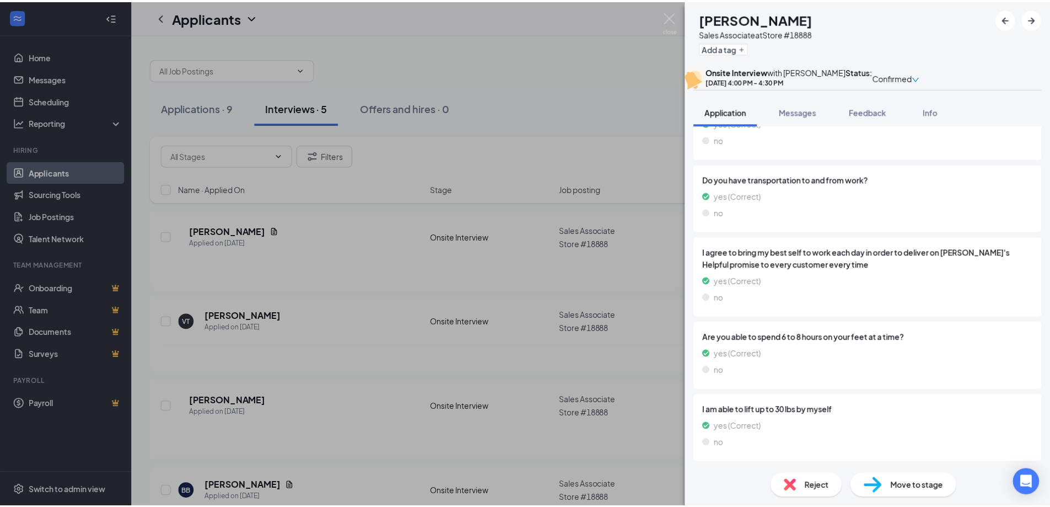
scroll to position [583, 0]
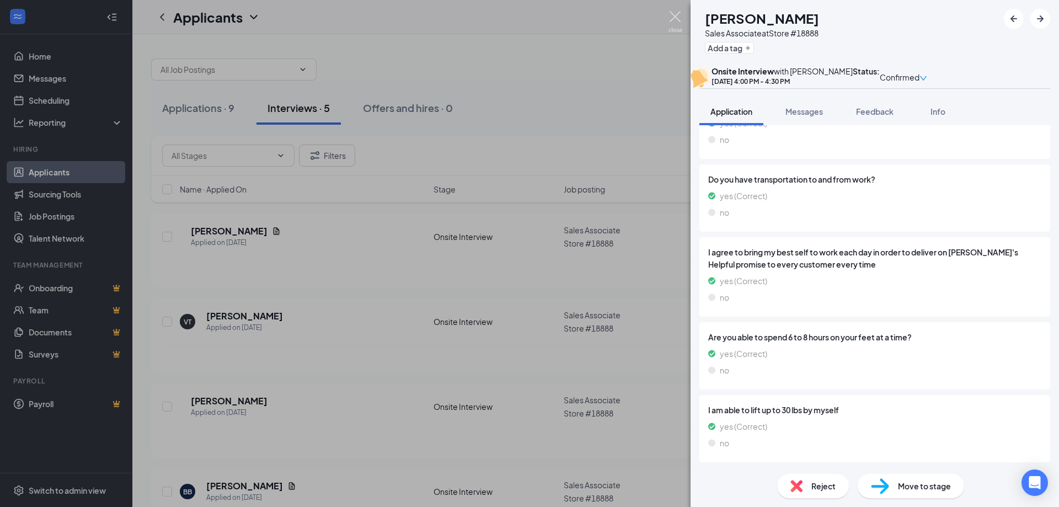
click at [673, 18] on img at bounding box center [675, 22] width 14 height 22
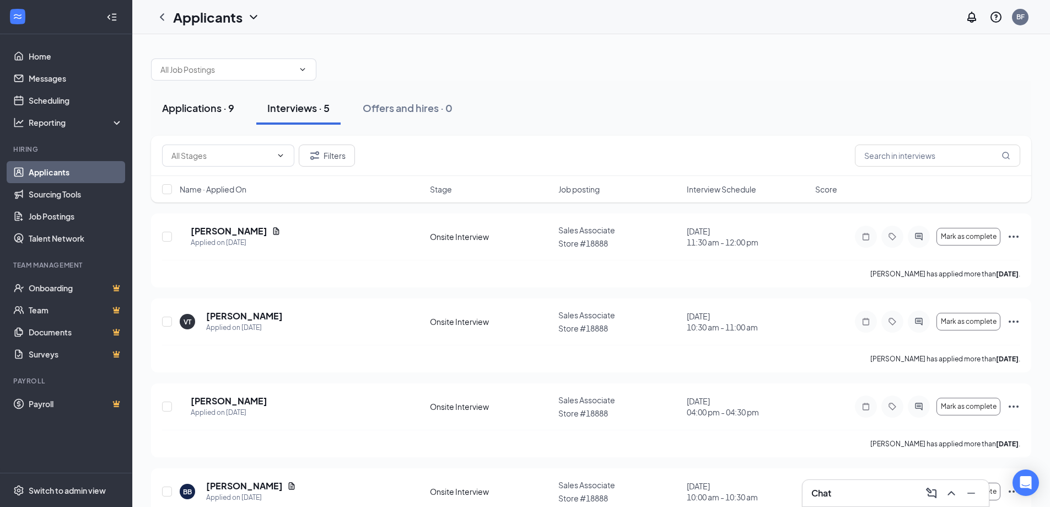
click at [185, 106] on div "Applications · 9" at bounding box center [198, 108] width 72 height 14
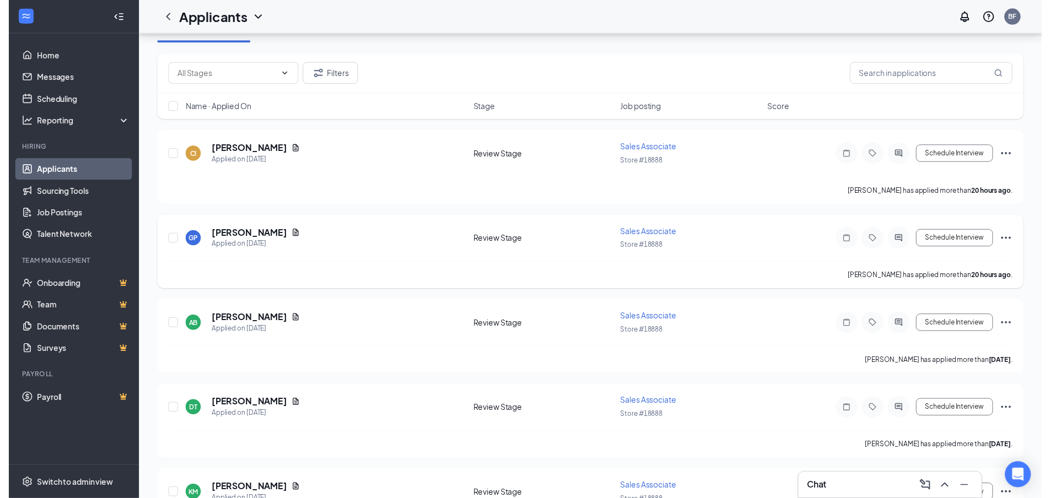
scroll to position [110, 0]
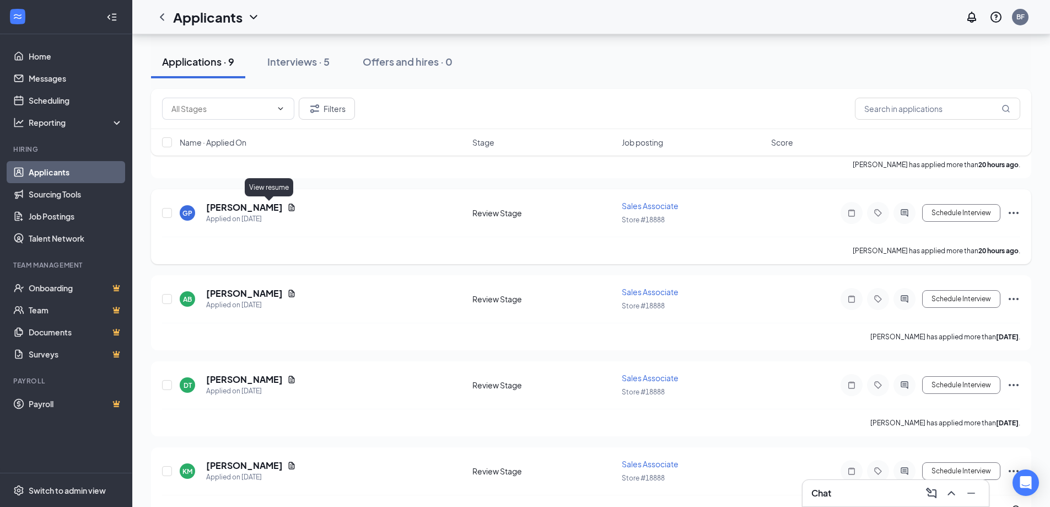
click at [287, 206] on icon "Document" at bounding box center [291, 207] width 9 height 9
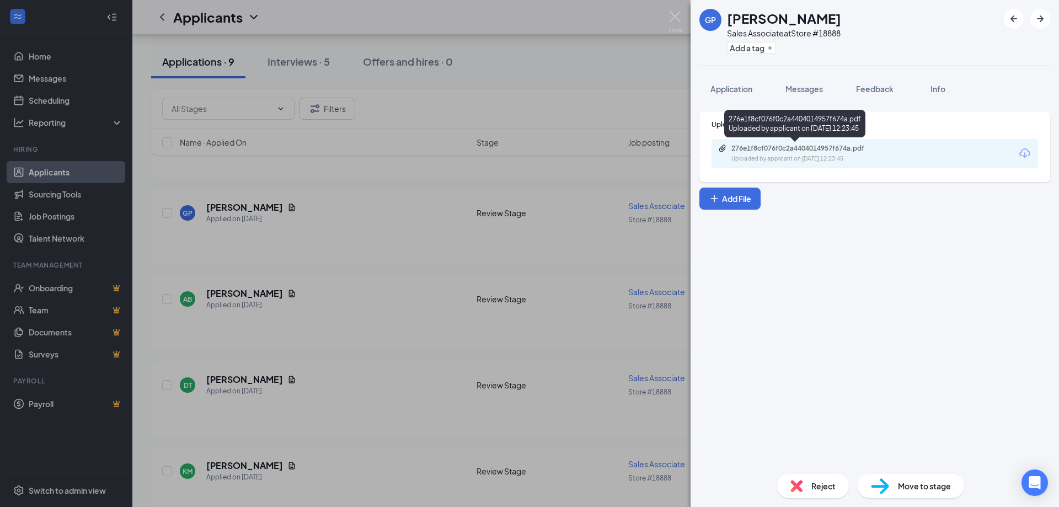
click at [761, 143] on div "276e1f8cf076f0c2a4404014957f674a.pdf Uploaded by applicant on [DATE] 12:23:45" at bounding box center [874, 153] width 326 height 29
click at [762, 148] on div "276e1f8cf076f0c2a4404014957f674a.pdf" at bounding box center [808, 148] width 154 height 9
click at [677, 17] on img at bounding box center [675, 22] width 14 height 22
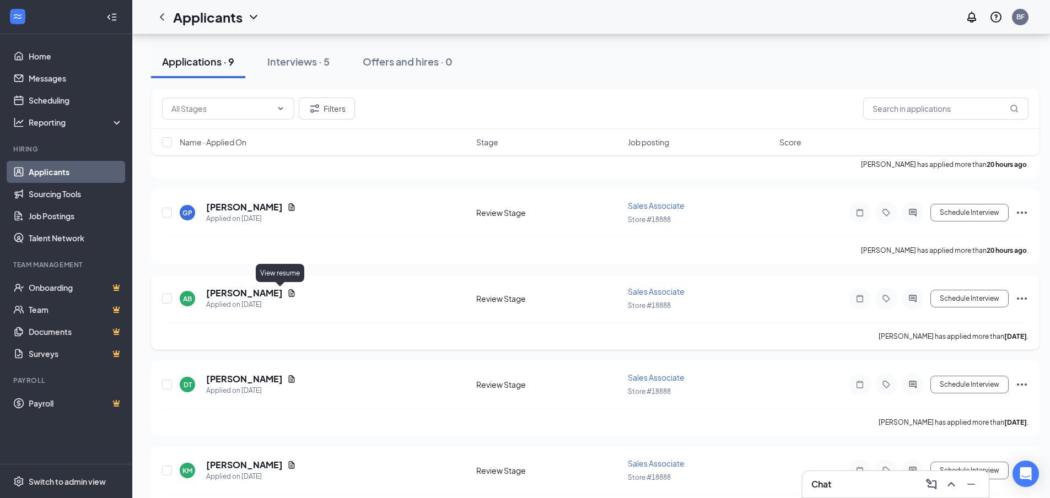
click at [289, 294] on icon "Document" at bounding box center [292, 292] width 6 height 7
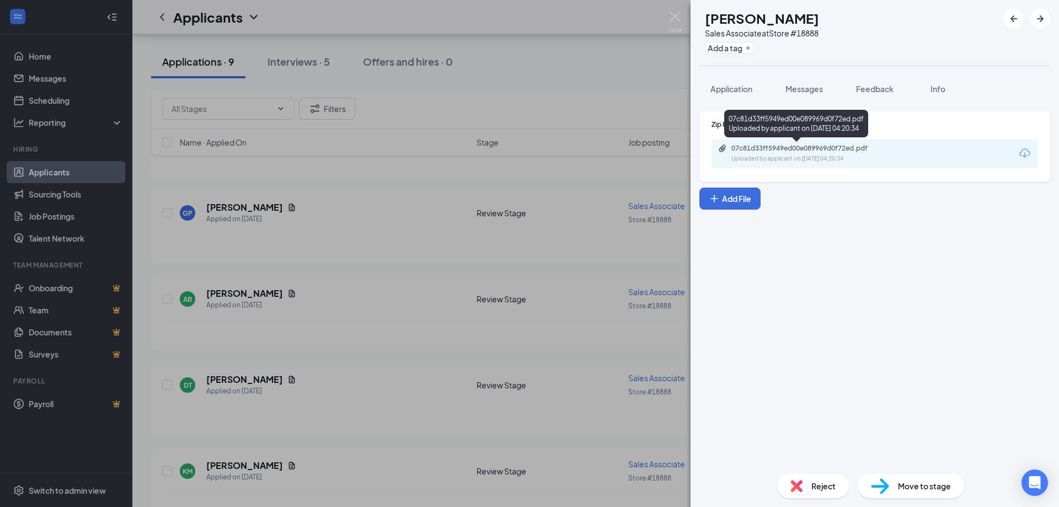
click at [776, 148] on div "07c81d33ff5949ed00e089969d0f72ed.pdf" at bounding box center [808, 148] width 154 height 9
click at [679, 12] on img at bounding box center [675, 22] width 14 height 22
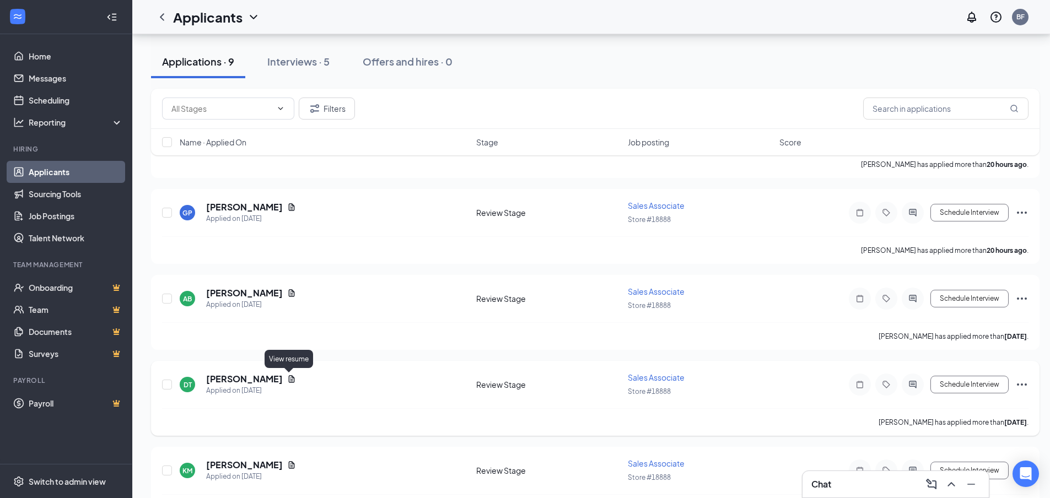
click at [290, 380] on icon "Document" at bounding box center [291, 379] width 9 height 9
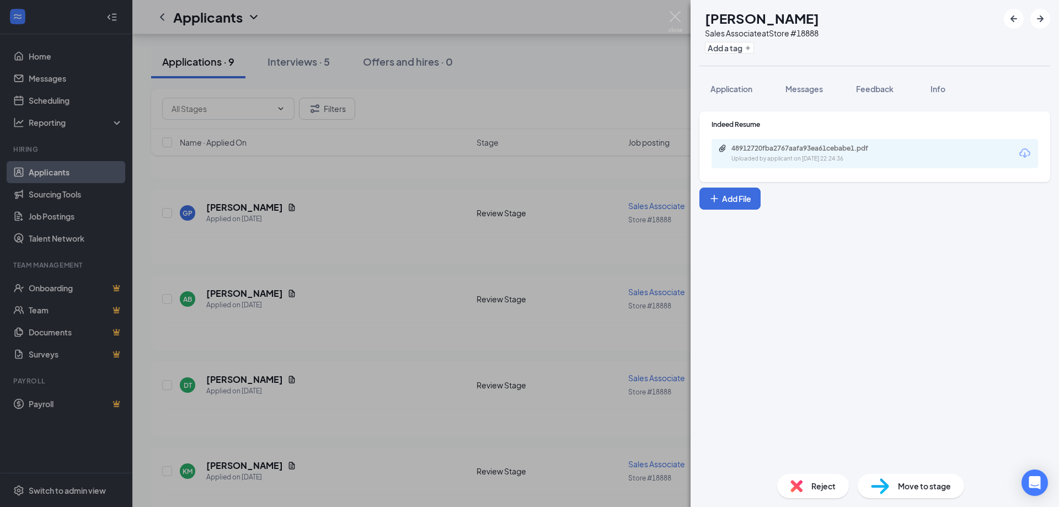
click at [757, 144] on div "48912720fba2767aafa93ea61cebabe1.pdf" at bounding box center [808, 148] width 154 height 9
click at [674, 16] on img at bounding box center [675, 22] width 14 height 22
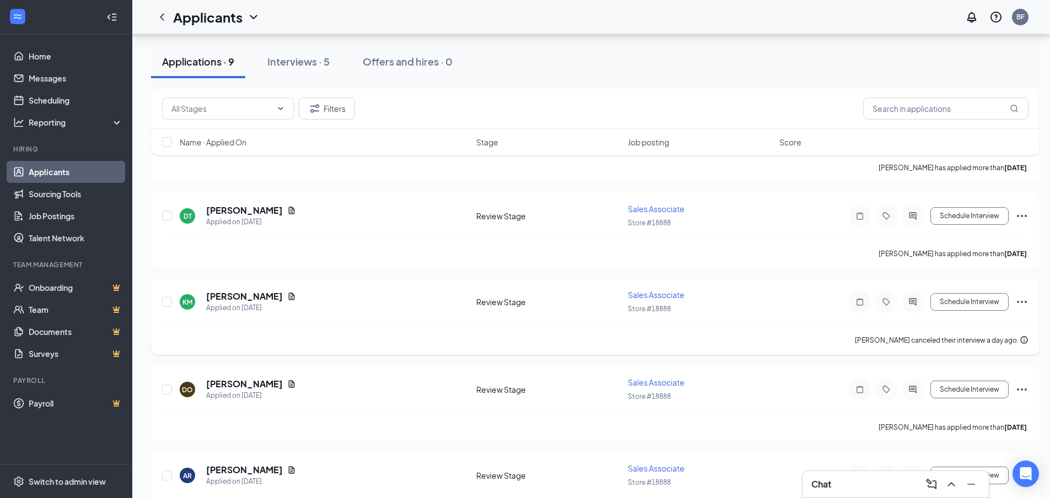
scroll to position [276, 0]
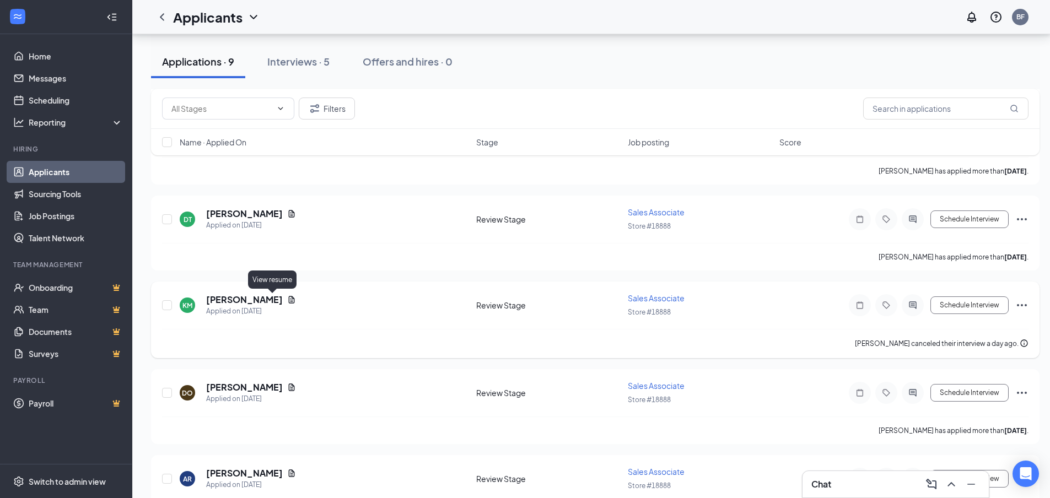
click at [287, 299] on icon "Document" at bounding box center [291, 300] width 9 height 9
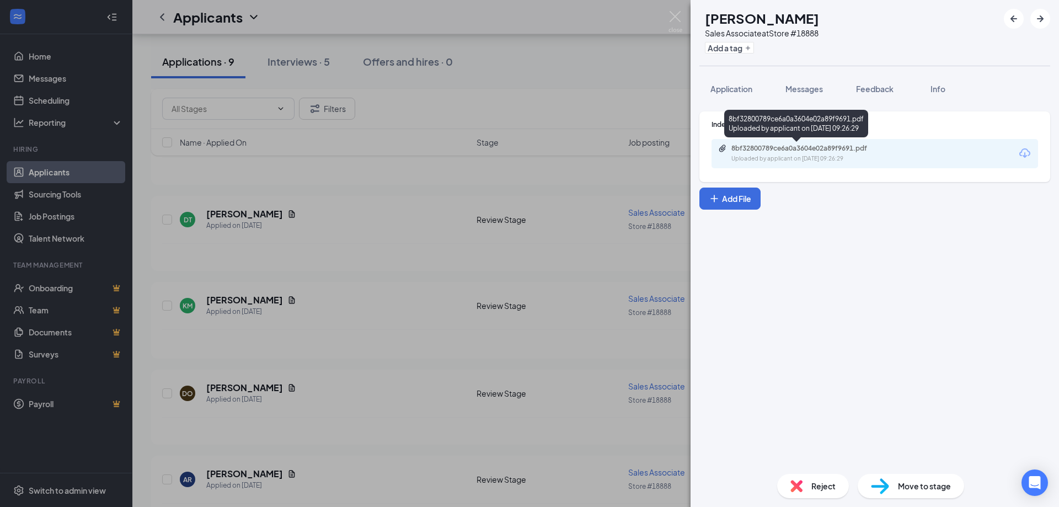
click at [749, 151] on div "8bf32800789ce6a0a3604e02a89f9691.pdf" at bounding box center [808, 148] width 154 height 9
click at [676, 15] on img at bounding box center [675, 22] width 14 height 22
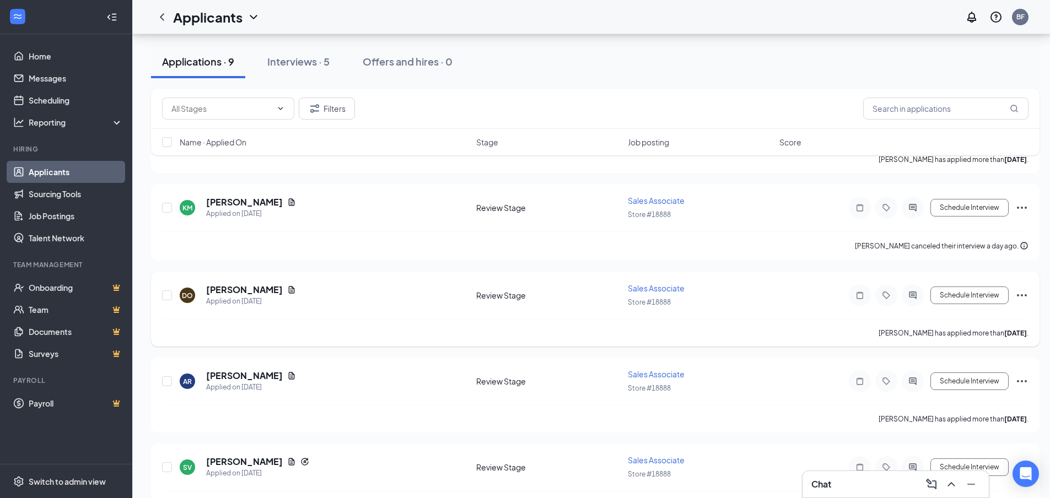
scroll to position [386, 0]
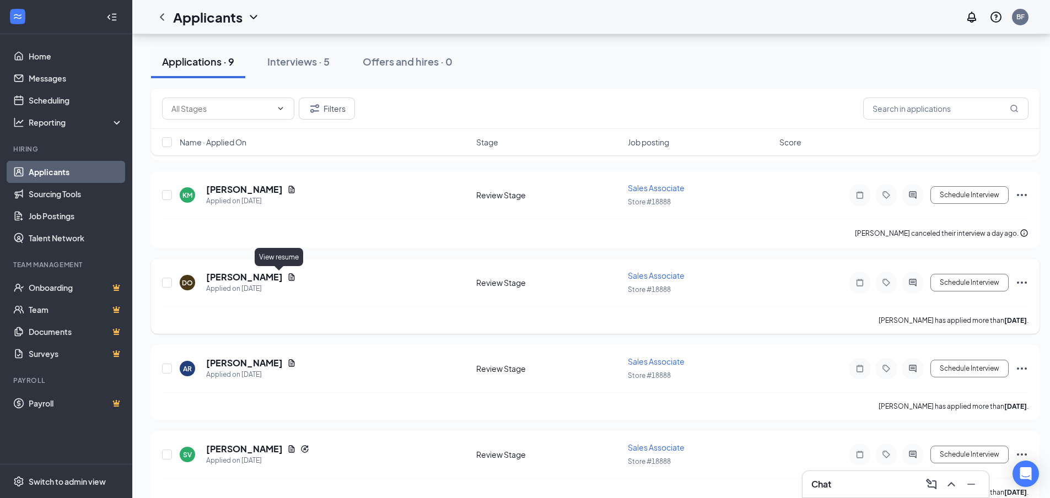
click at [289, 277] on icon "Document" at bounding box center [292, 277] width 6 height 7
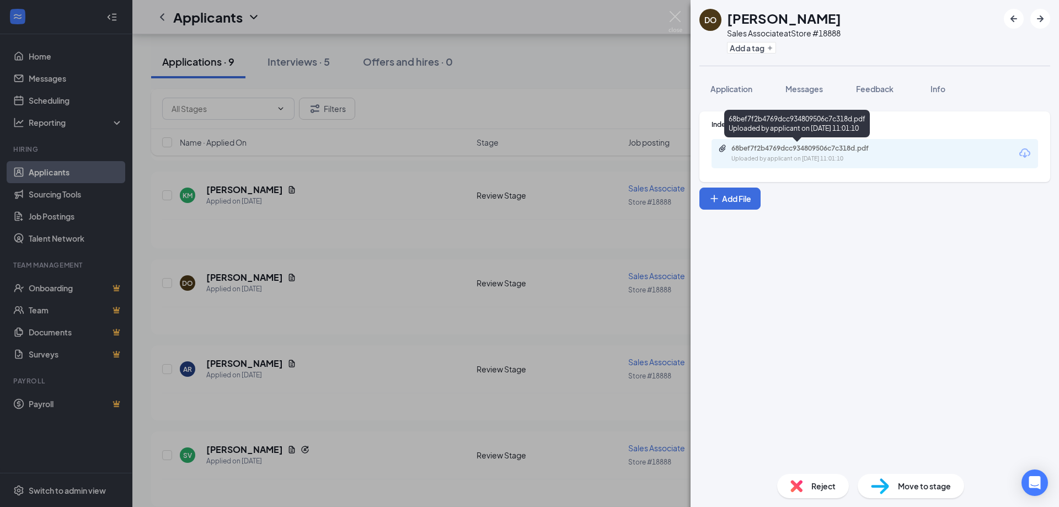
click at [737, 150] on div "68bef7f2b4769dcc934809506c7c318d.pdf" at bounding box center [808, 148] width 154 height 9
click at [668, 11] on img at bounding box center [675, 22] width 14 height 22
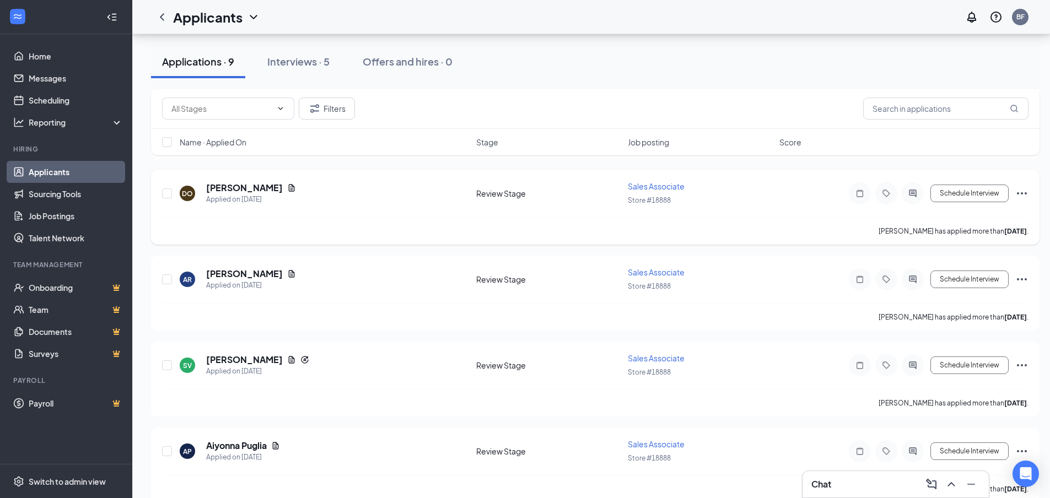
scroll to position [493, 0]
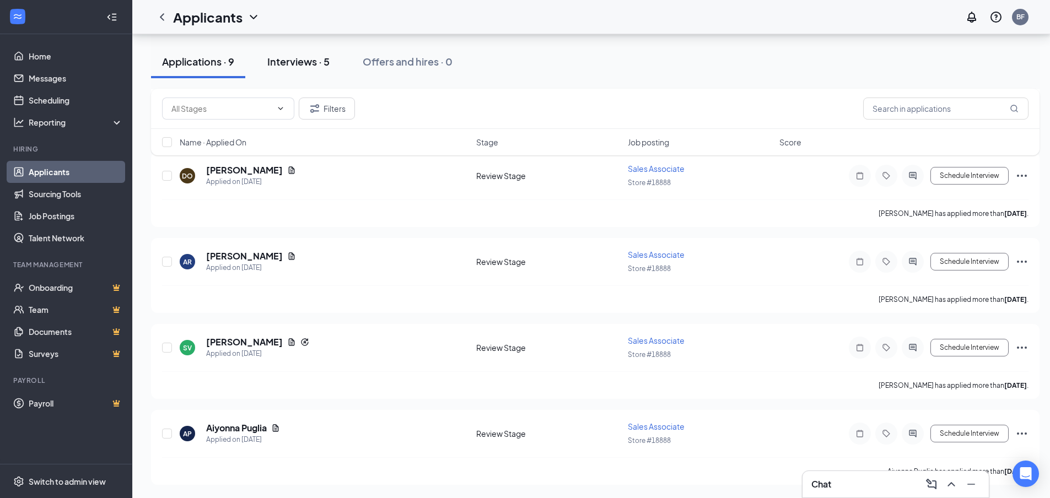
click at [302, 65] on div "Interviews · 5" at bounding box center [298, 62] width 62 height 14
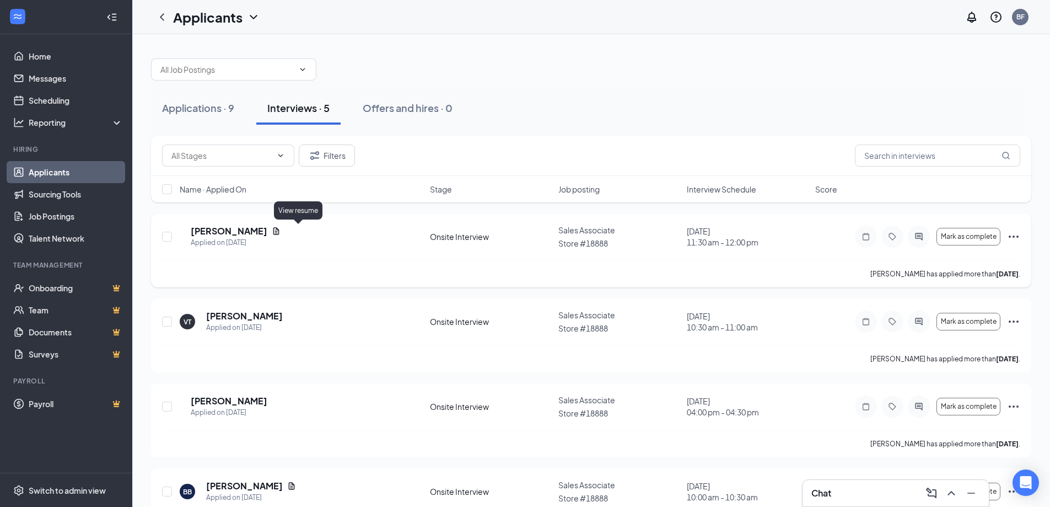
click at [280, 230] on icon "Document" at bounding box center [277, 230] width 6 height 7
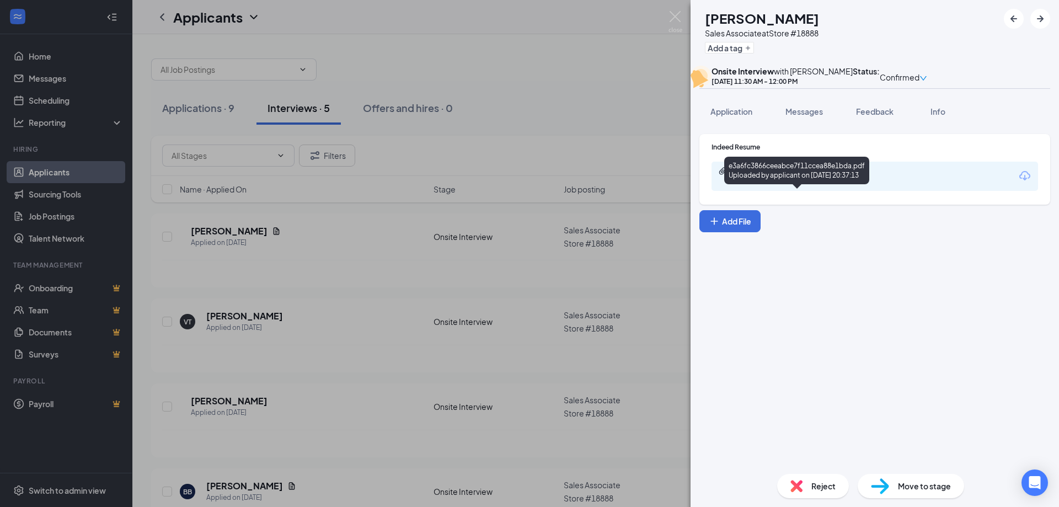
click at [800, 175] on div "e3a6fc3866ceeabce7f11ccea88e1bda.pdf" at bounding box center [808, 171] width 154 height 9
click at [734, 116] on span "Application" at bounding box center [731, 111] width 42 height 10
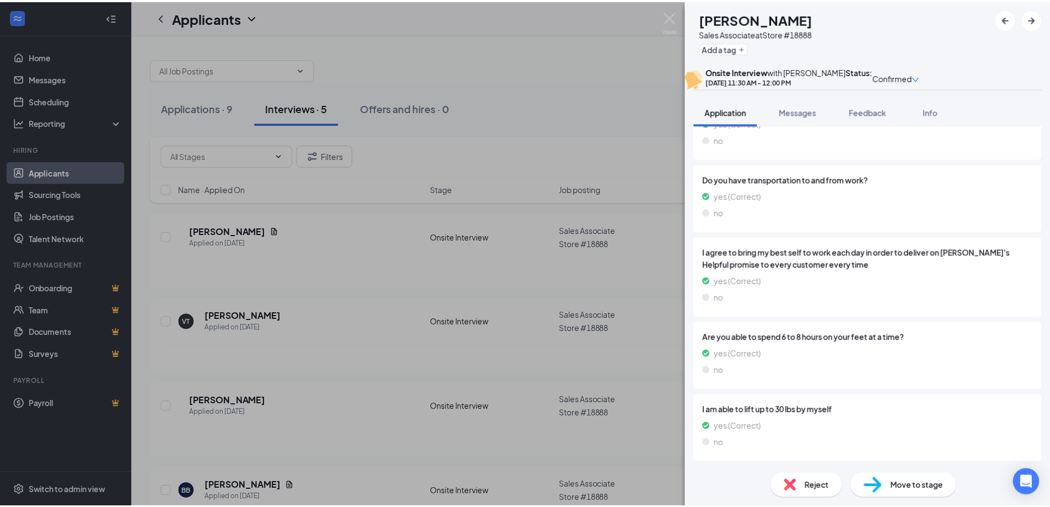
scroll to position [651, 0]
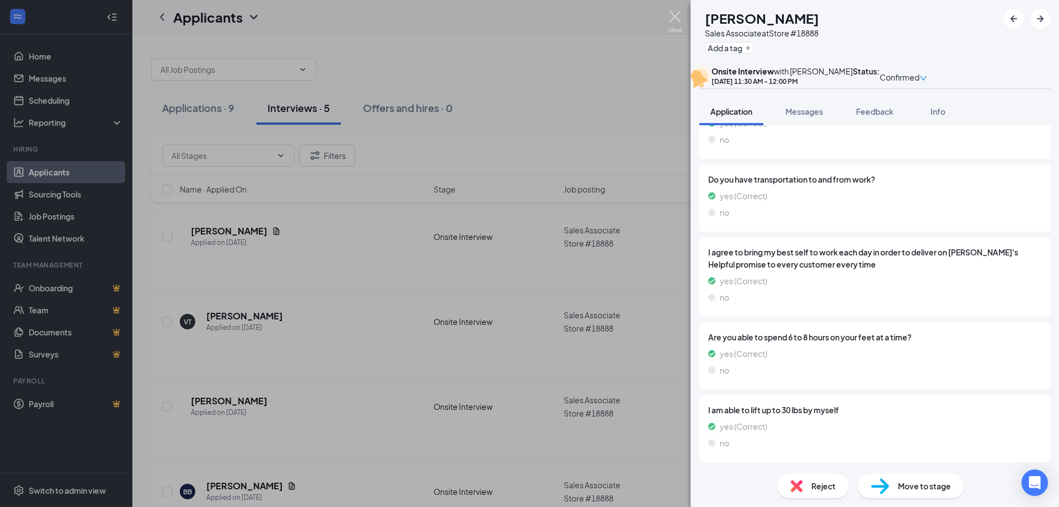
click at [675, 17] on img at bounding box center [675, 22] width 14 height 22
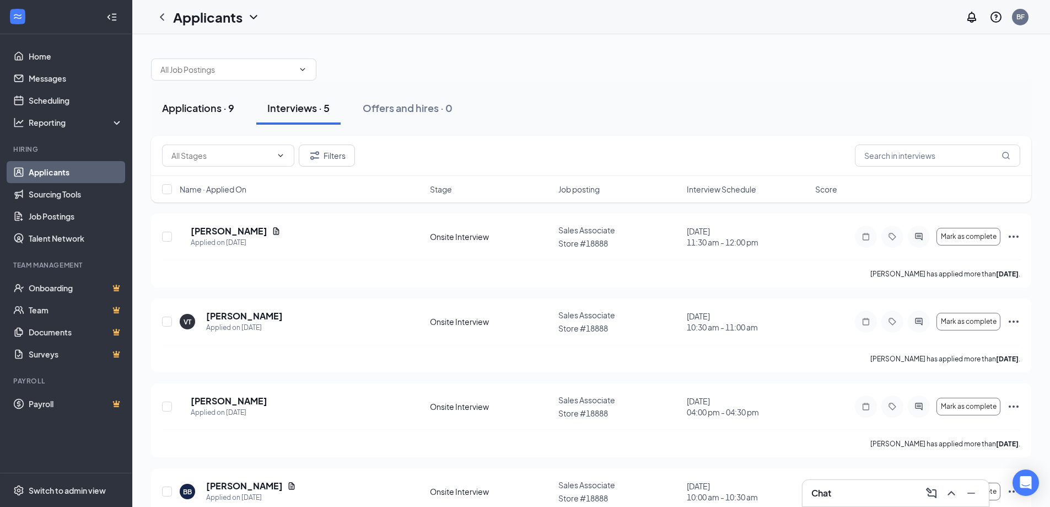
click at [204, 108] on div "Applications · 9" at bounding box center [198, 108] width 72 height 14
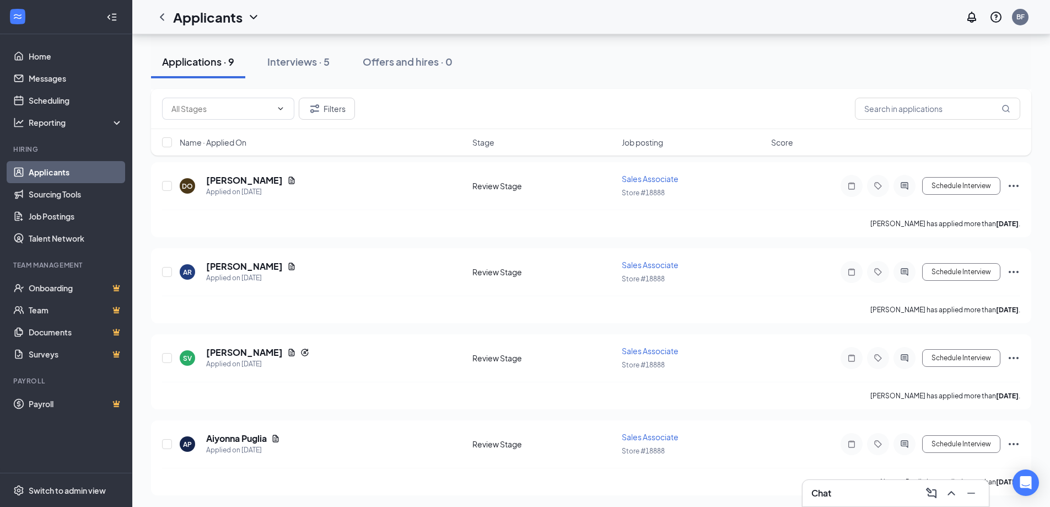
scroll to position [485, 0]
click at [947, 492] on icon "ChevronUp" at bounding box center [951, 492] width 13 height 13
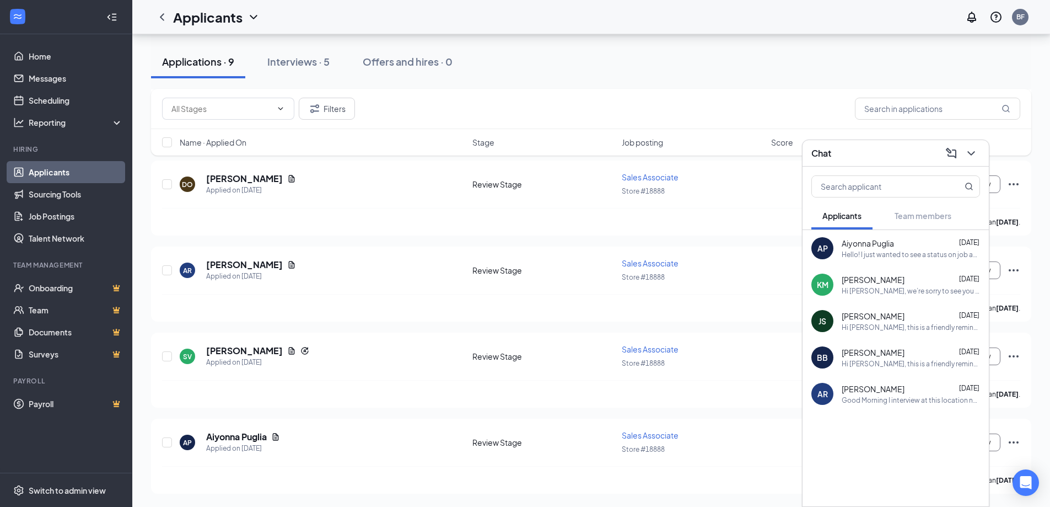
click at [861, 251] on div "Hello! I just wanted to see a status on job application? If possible. Have a gr…" at bounding box center [911, 254] width 138 height 9
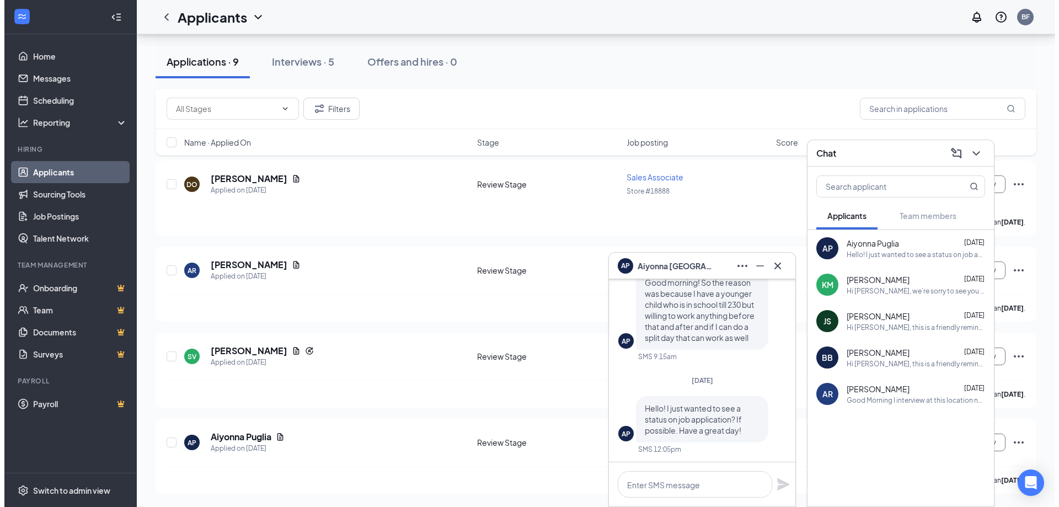
scroll to position [0, 0]
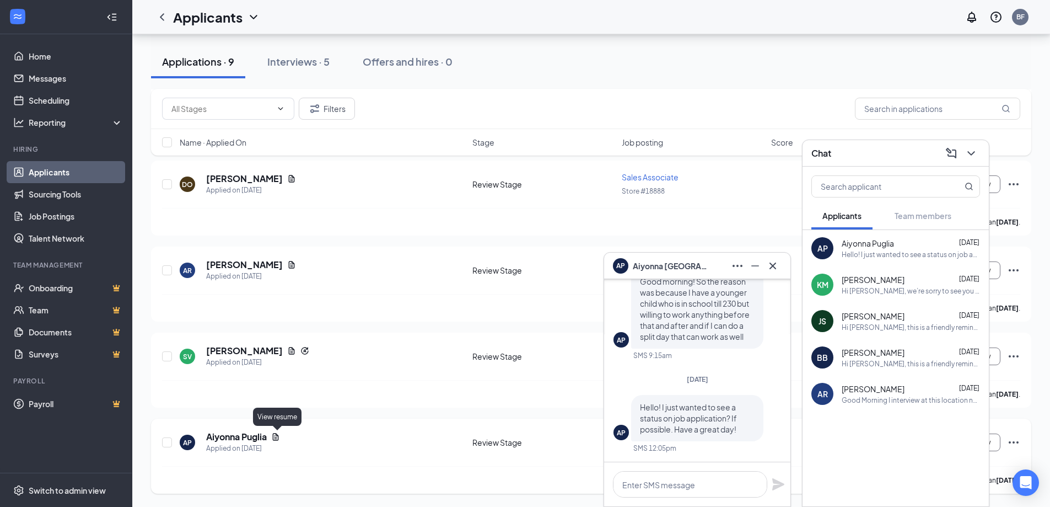
click at [277, 438] on icon "Document" at bounding box center [275, 436] width 9 height 9
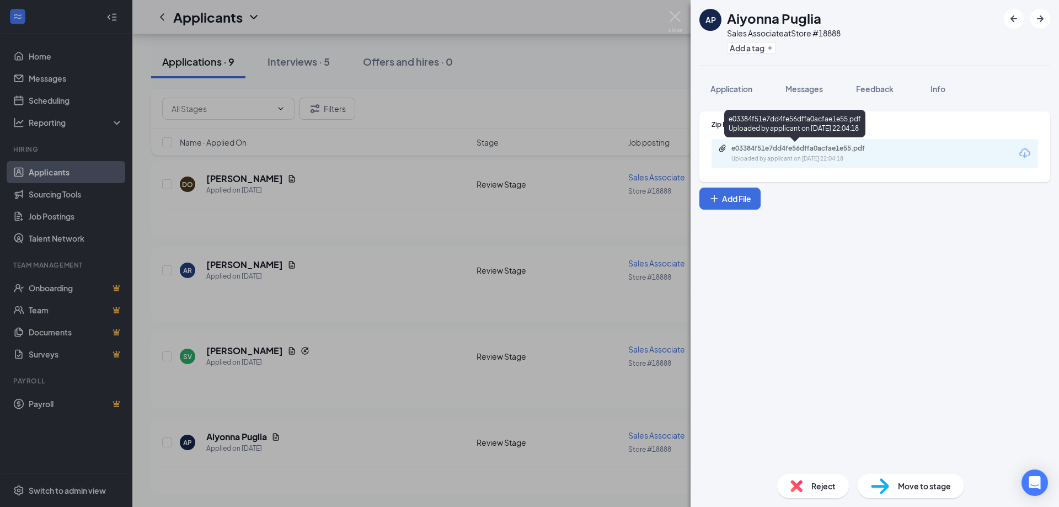
click at [799, 154] on div "Uploaded by applicant on [DATE] 22:04:18" at bounding box center [813, 158] width 165 height 9
